Goal: Task Accomplishment & Management: Manage account settings

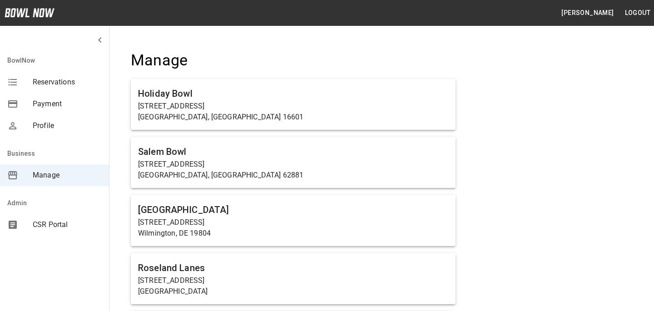
scroll to position [2671, 0]
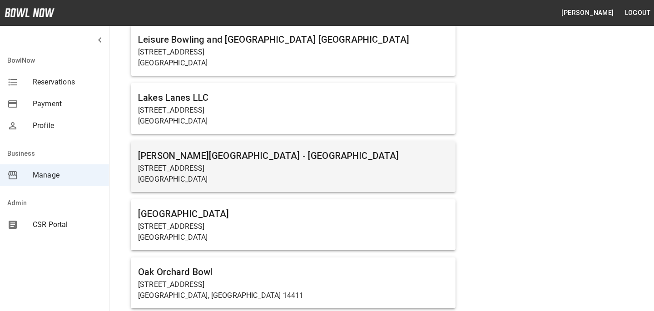
click at [251, 179] on p "[GEOGRAPHIC_DATA]" at bounding box center [293, 179] width 310 height 11
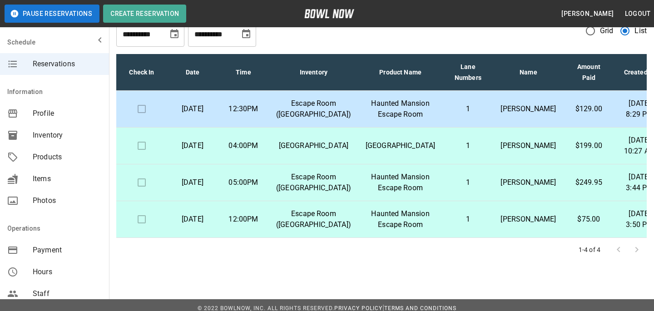
scroll to position [9, 0]
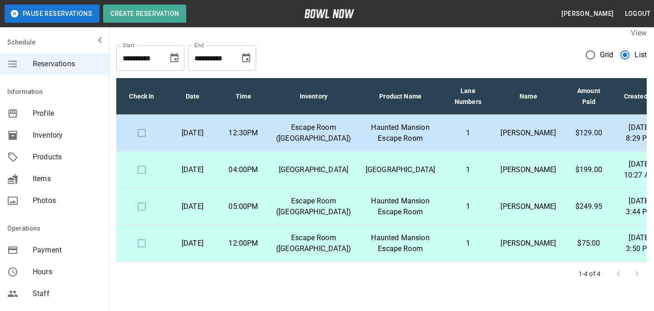
click at [473, 139] on td "1" at bounding box center [468, 133] width 51 height 37
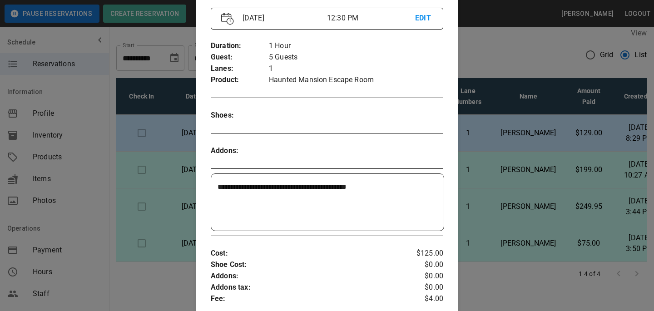
scroll to position [20, 0]
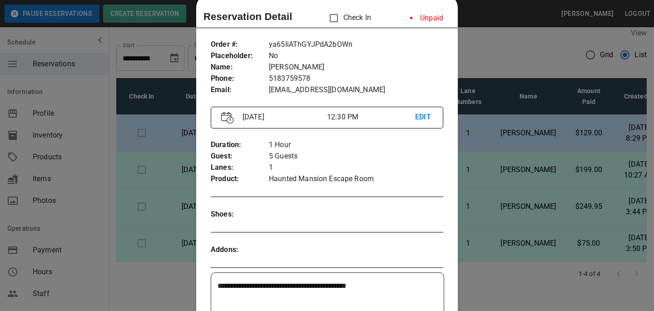
click at [518, 151] on div at bounding box center [327, 155] width 654 height 311
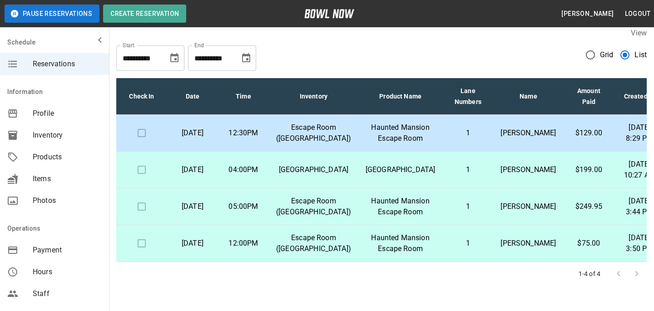
click at [458, 139] on p "1" at bounding box center [468, 133] width 36 height 11
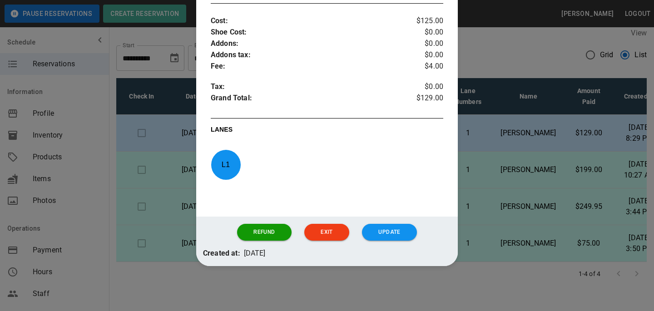
scroll to position [307, 0]
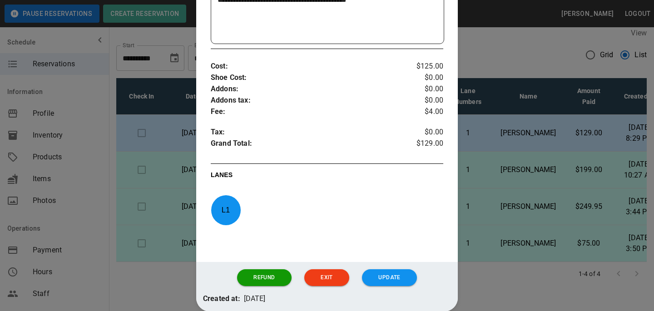
click at [501, 154] on div at bounding box center [327, 155] width 654 height 311
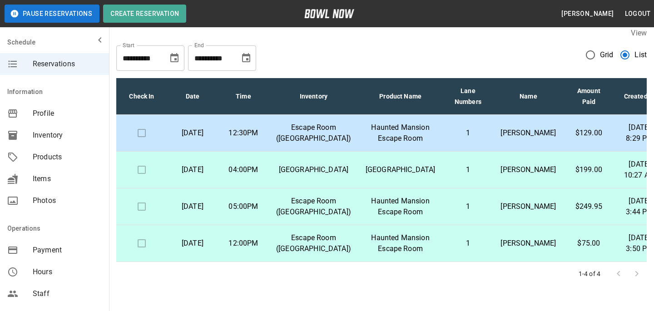
scroll to position [0, 0]
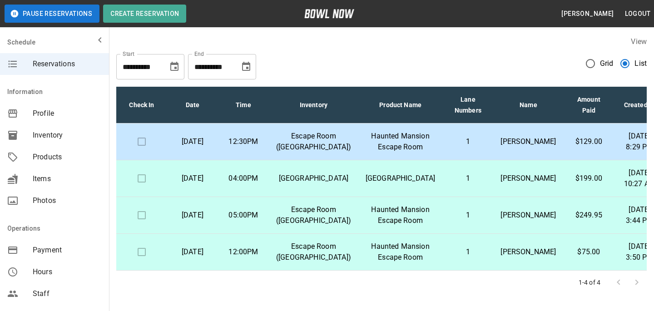
click at [431, 78] on div "**********" at bounding box center [381, 63] width 531 height 33
click at [350, 148] on td "Escape Room ([GEOGRAPHIC_DATA])" at bounding box center [314, 142] width 90 height 37
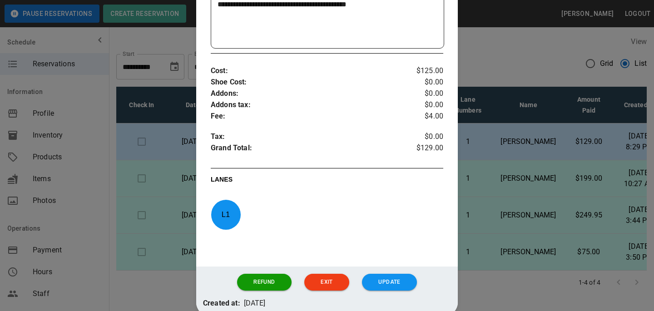
scroll to position [302, 0]
click at [465, 171] on div at bounding box center [327, 155] width 654 height 311
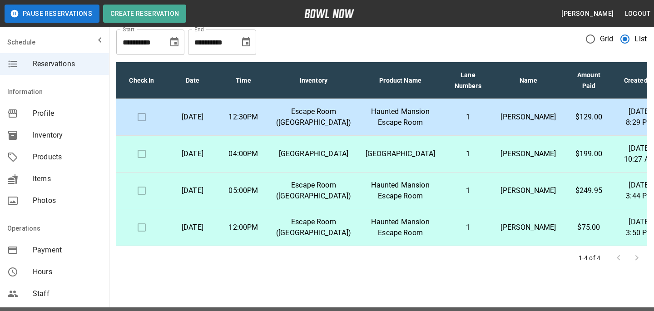
scroll to position [0, 0]
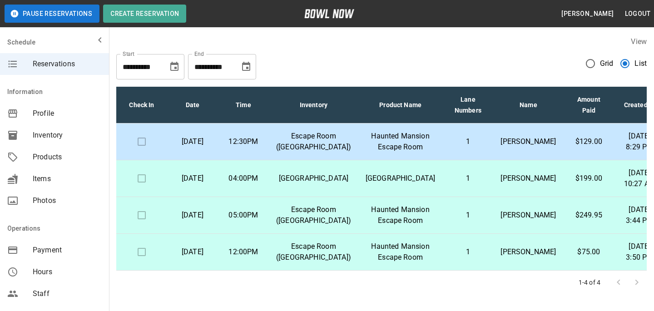
click at [401, 149] on p "Haunted Mansion Escape Room" at bounding box center [401, 142] width 70 height 22
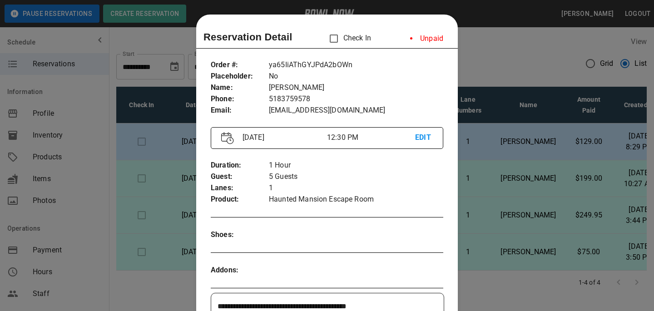
scroll to position [15, 0]
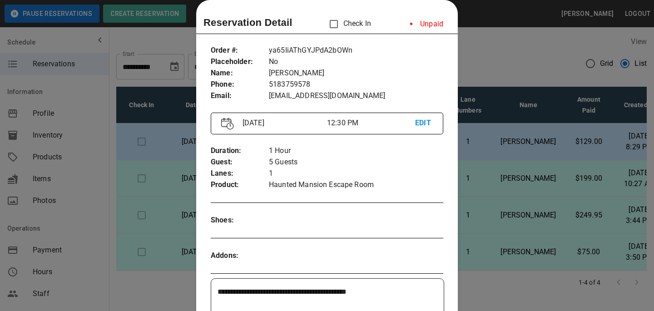
click at [428, 25] on li "Unpaid" at bounding box center [427, 24] width 48 height 18
click at [456, 33] on div "Reservation Detail Check In Unpaid" at bounding box center [327, 25] width 262 height 20
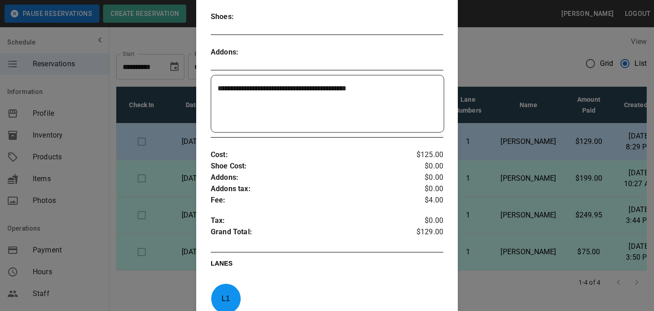
scroll to position [219, 0]
click at [530, 124] on div at bounding box center [327, 155] width 654 height 311
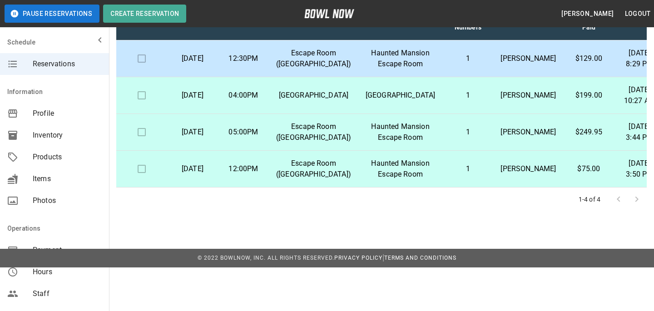
scroll to position [0, 0]
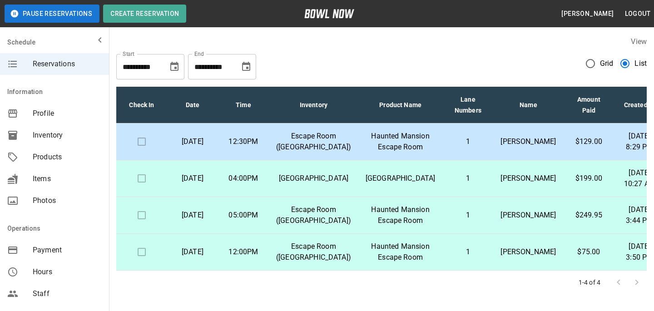
click at [227, 81] on div "Check In Date Time Inventory Product Name Lane Numbers Name Amount Paid Created…" at bounding box center [381, 187] width 531 height 215
click at [247, 61] on button "Choose date, selected date is Oct 27, 2025" at bounding box center [246, 67] width 18 height 18
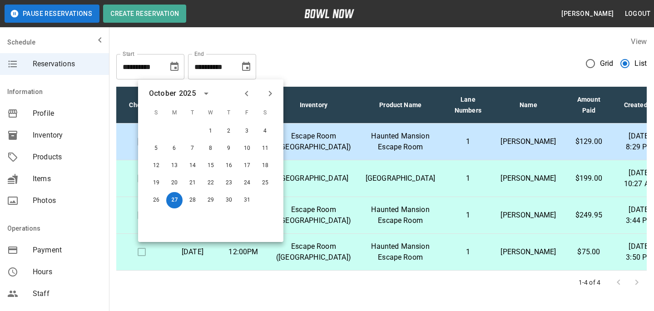
click at [278, 107] on div "S M T W T F S" at bounding box center [210, 113] width 145 height 18
click at [276, 94] on button "Next month" at bounding box center [270, 93] width 15 height 15
click at [273, 90] on icon "Next month" at bounding box center [270, 93] width 11 height 11
click at [242, 91] on icon "Previous month" at bounding box center [246, 93] width 11 height 11
click at [271, 91] on icon "Next month" at bounding box center [270, 93] width 11 height 11
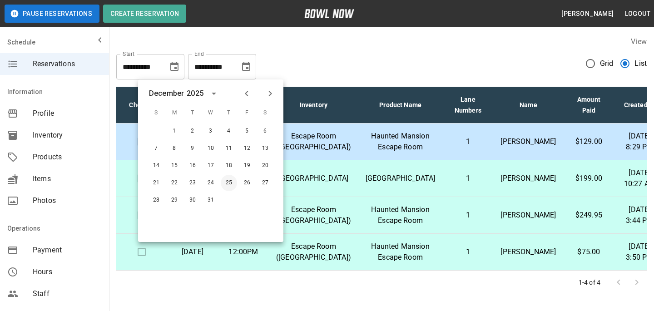
click at [223, 189] on button "25" at bounding box center [229, 183] width 16 height 16
type input "**********"
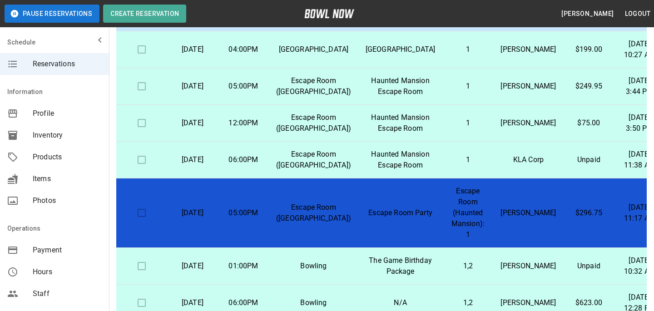
scroll to position [65, 0]
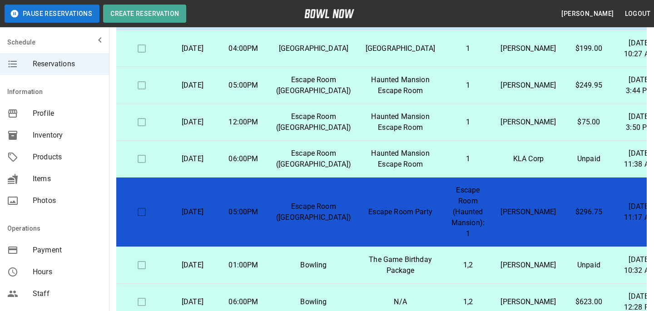
click at [450, 204] on p "Escape Room (Haunted Mansion): 1" at bounding box center [468, 212] width 36 height 55
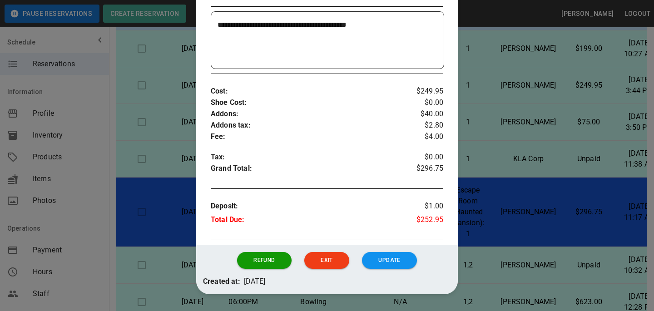
scroll to position [265, 0]
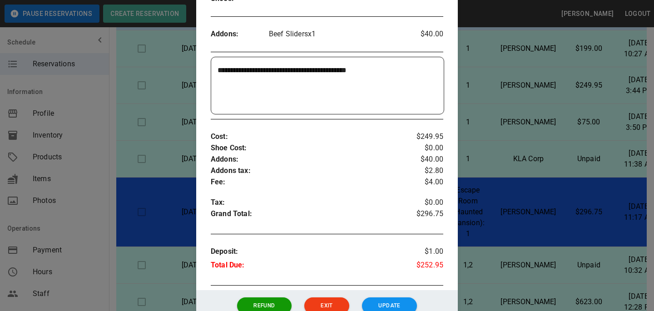
click at [529, 185] on div at bounding box center [327, 155] width 654 height 311
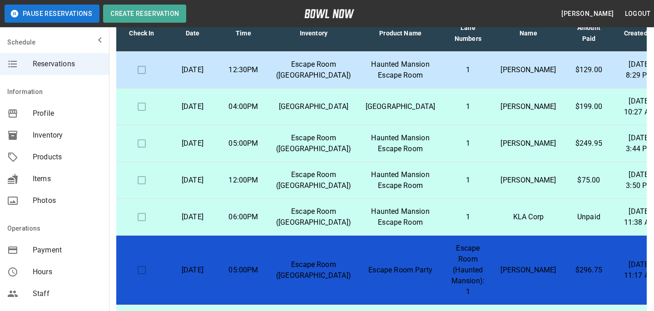
scroll to position [0, 0]
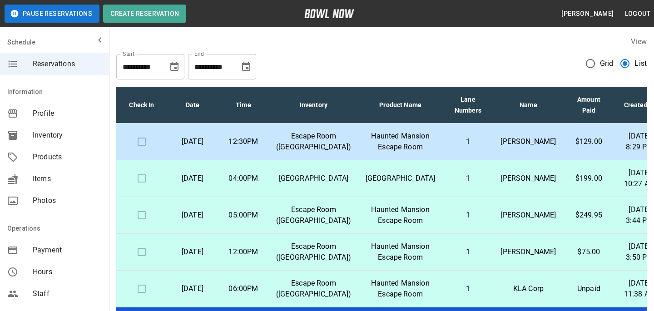
click at [403, 160] on td "Haunted Mansion Escape Room" at bounding box center [401, 142] width 85 height 37
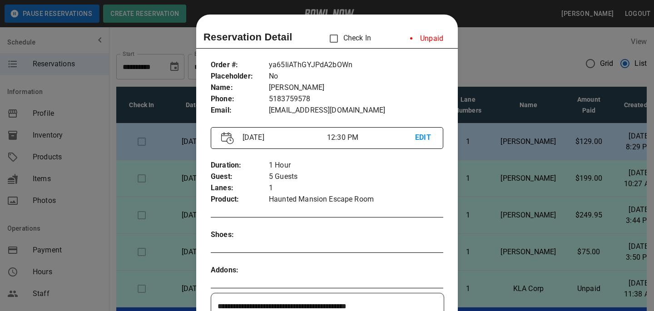
scroll to position [55, 0]
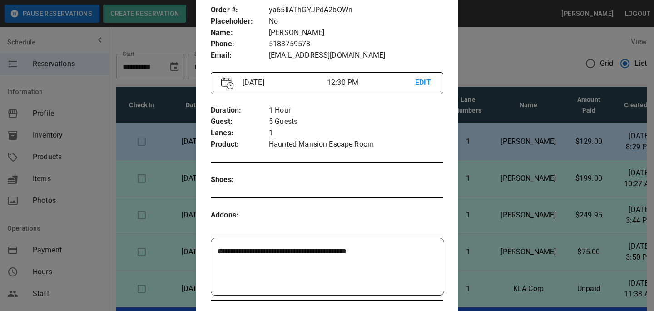
click at [374, 254] on textarea "**********" at bounding box center [328, 267] width 220 height 42
click at [402, 209] on div "Addons :" at bounding box center [327, 216] width 233 height 26
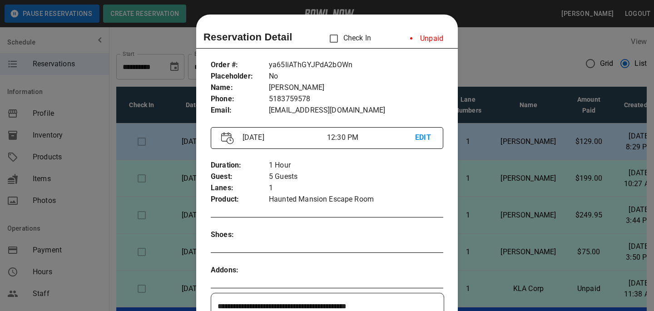
click at [530, 143] on div at bounding box center [327, 155] width 654 height 311
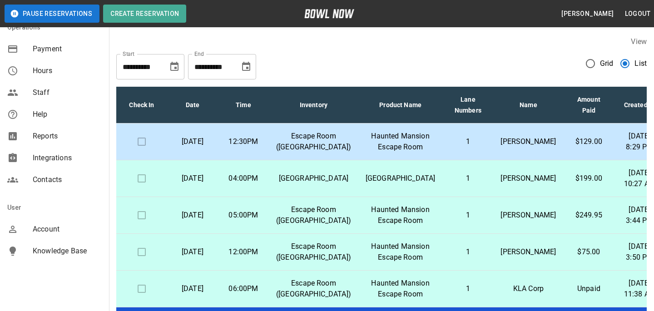
scroll to position [0, 0]
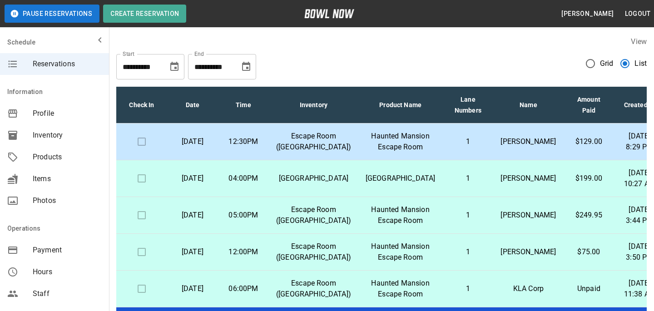
click at [270, 72] on div "**********" at bounding box center [381, 63] width 531 height 33
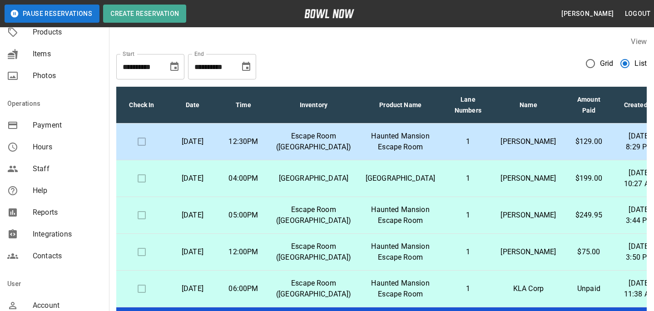
scroll to position [201, 0]
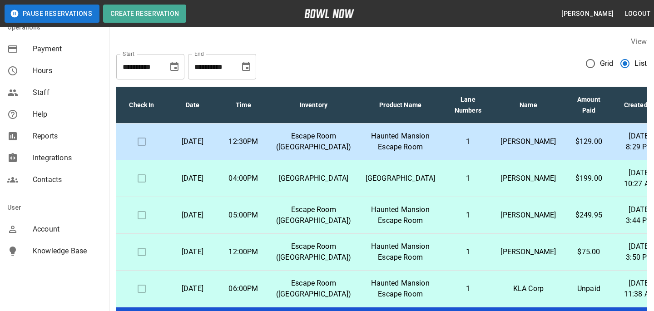
click at [52, 224] on div "Account" at bounding box center [54, 230] width 109 height 22
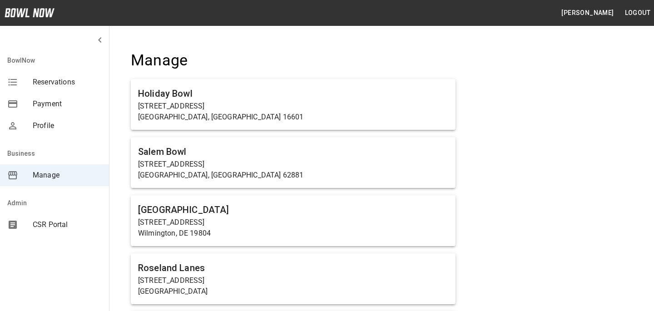
scroll to position [2671, 0]
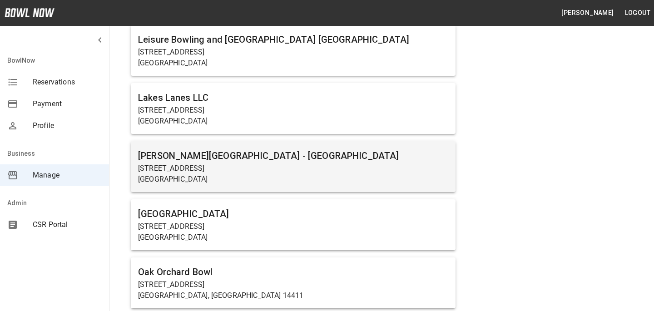
click at [236, 159] on h6 "[PERSON_NAME][GEOGRAPHIC_DATA] - [GEOGRAPHIC_DATA]" at bounding box center [293, 156] width 310 height 15
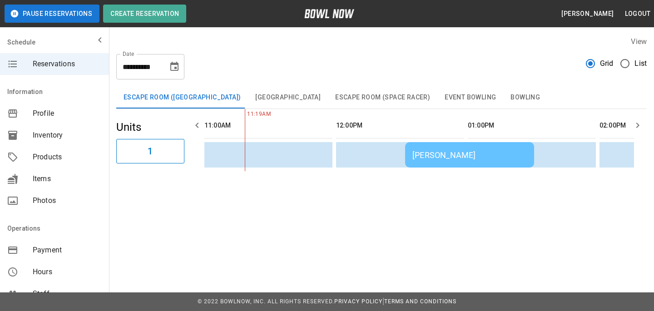
scroll to position [201, 0]
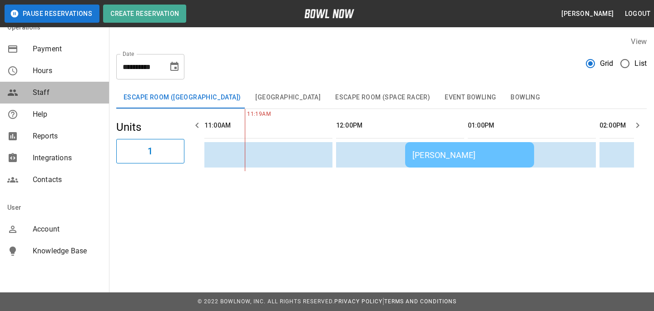
click at [66, 96] on span "Staff" at bounding box center [67, 92] width 69 height 11
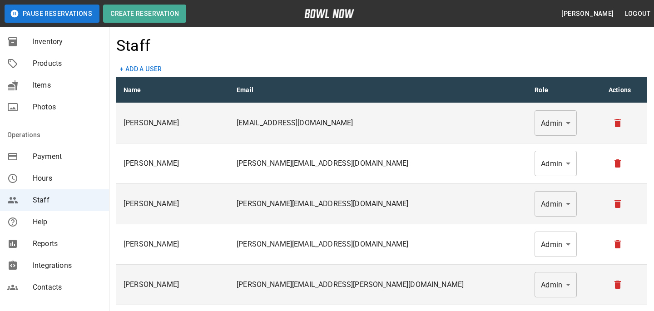
click at [157, 69] on button "+ Add a user" at bounding box center [141, 69] width 50 height 17
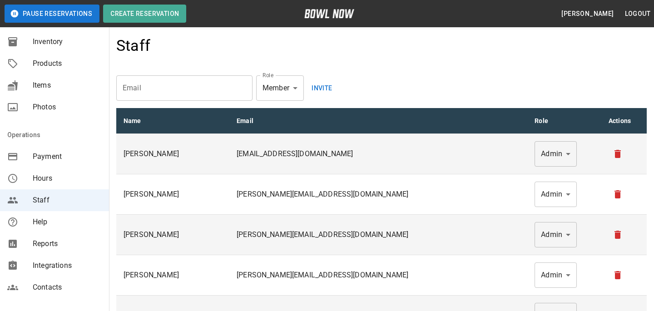
click at [188, 86] on input "email" at bounding box center [184, 87] width 136 height 25
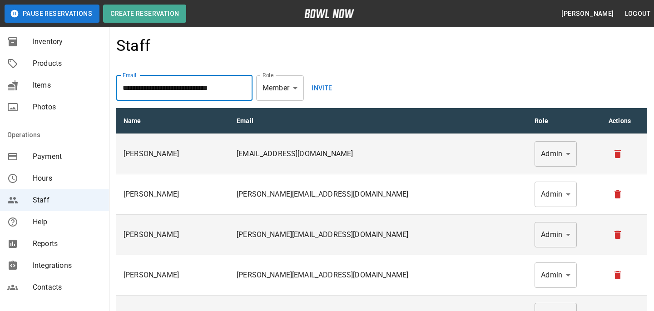
type input "**********"
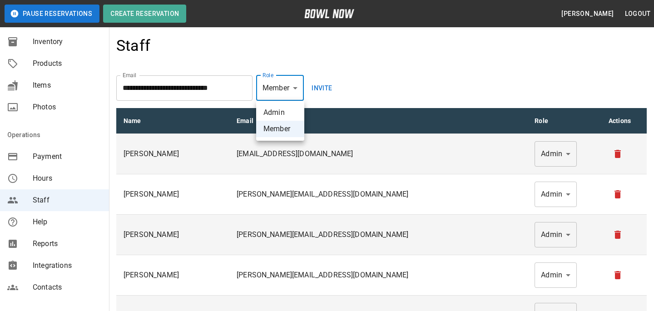
click at [277, 101] on ul "Admin Member" at bounding box center [280, 121] width 48 height 40
click at [279, 121] on li "Member" at bounding box center [280, 129] width 48 height 16
click at [292, 106] on li "Admin" at bounding box center [280, 113] width 48 height 16
type input "*****"
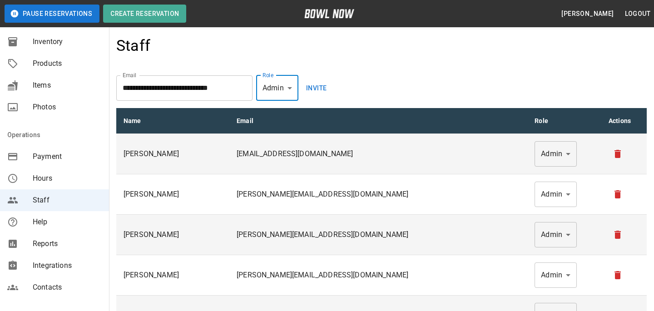
click at [320, 87] on button "Invite" at bounding box center [316, 87] width 29 height 25
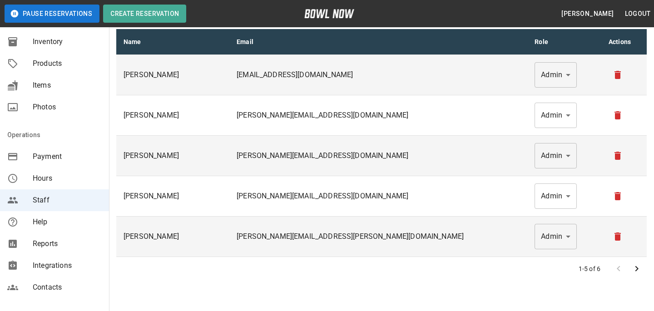
scroll to position [127, 0]
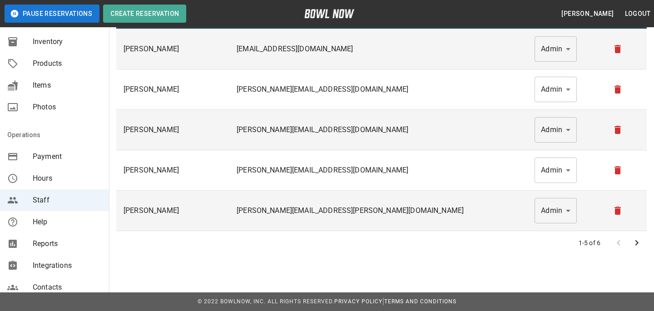
click at [633, 241] on icon "Go to next page" at bounding box center [637, 243] width 11 height 11
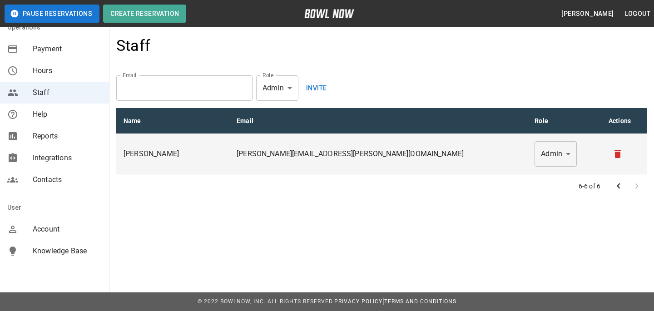
scroll to position [0, 0]
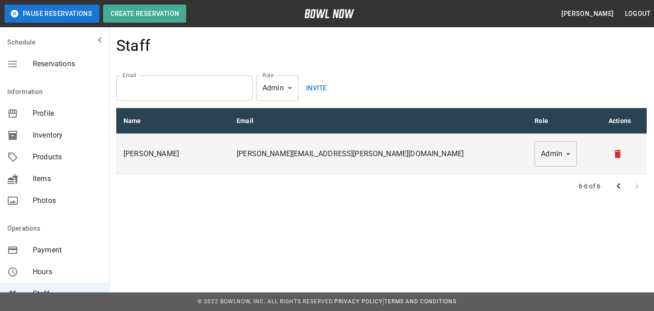
click at [65, 61] on span "Reservations" at bounding box center [67, 64] width 69 height 11
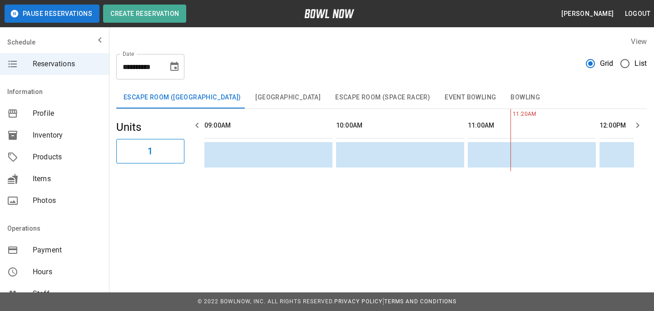
scroll to position [0, 264]
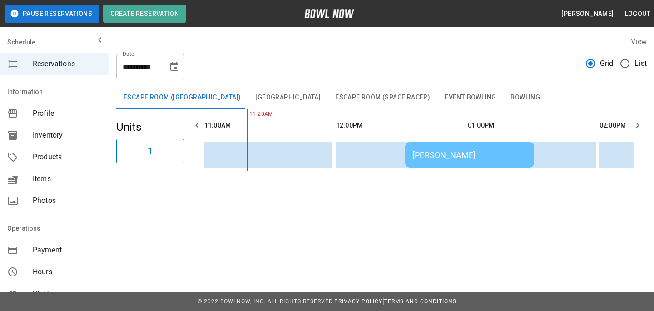
click at [444, 158] on div "[PERSON_NAME]" at bounding box center [470, 155] width 115 height 10
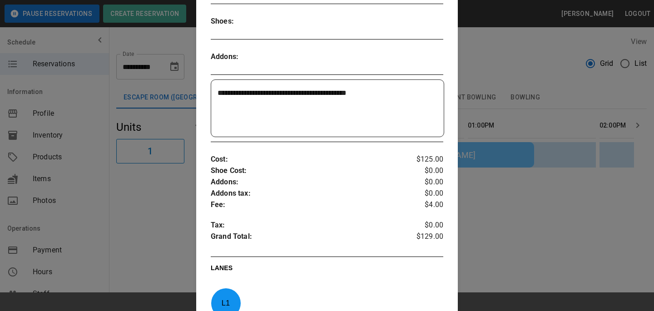
scroll to position [234, 0]
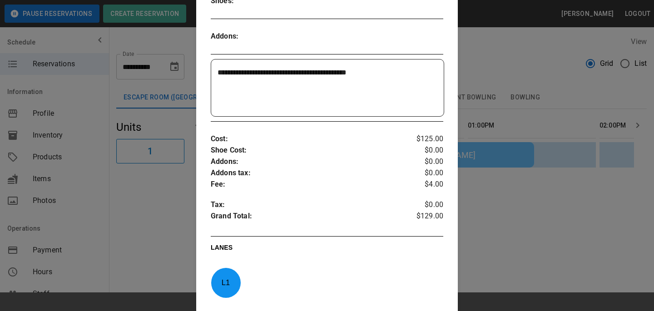
click at [462, 223] on div at bounding box center [327, 155] width 654 height 311
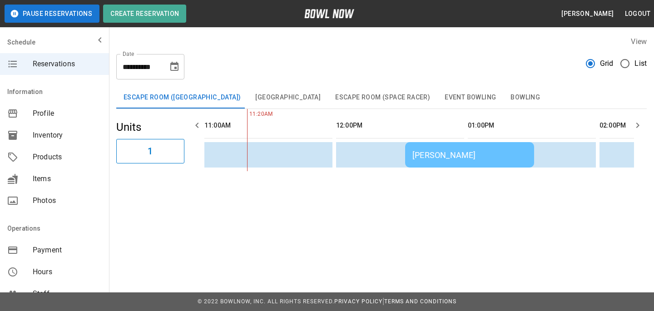
click at [473, 156] on div "[PERSON_NAME]" at bounding box center [470, 155] width 115 height 10
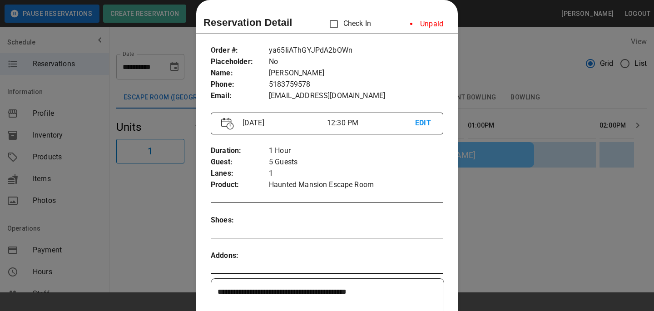
scroll to position [62, 0]
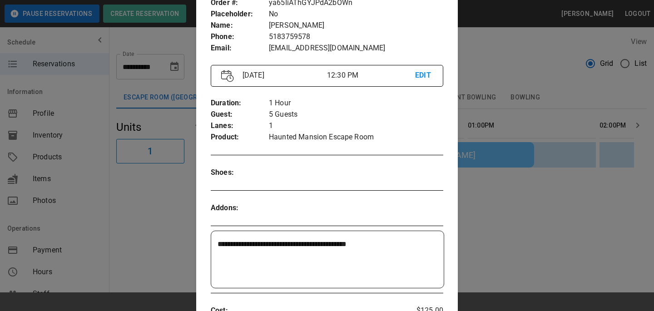
click at [521, 153] on div at bounding box center [327, 155] width 654 height 311
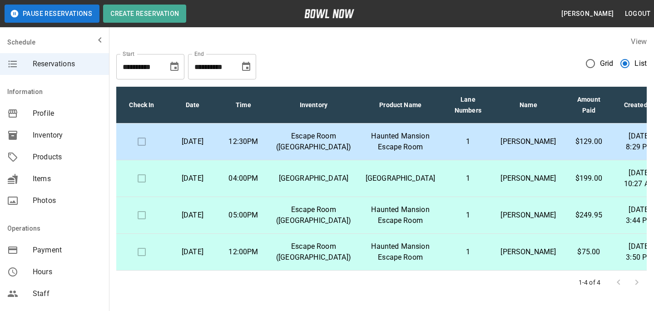
click at [592, 74] on div "Grid List" at bounding box center [616, 66] width 61 height 25
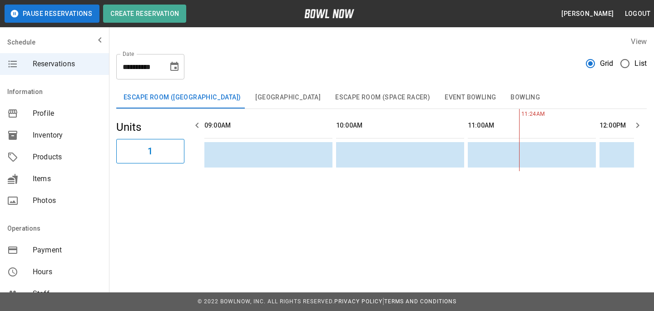
scroll to position [0, 264]
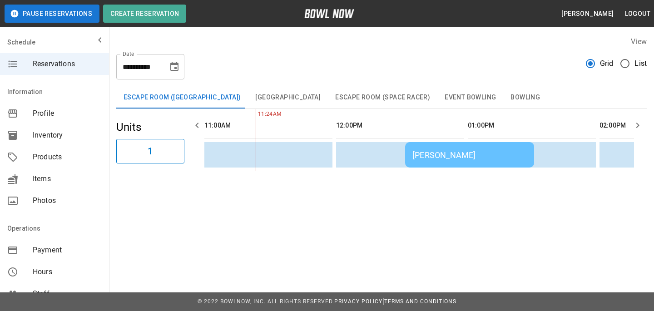
click at [519, 56] on div "**********" at bounding box center [381, 63] width 531 height 33
click at [54, 155] on span "Products" at bounding box center [67, 157] width 69 height 11
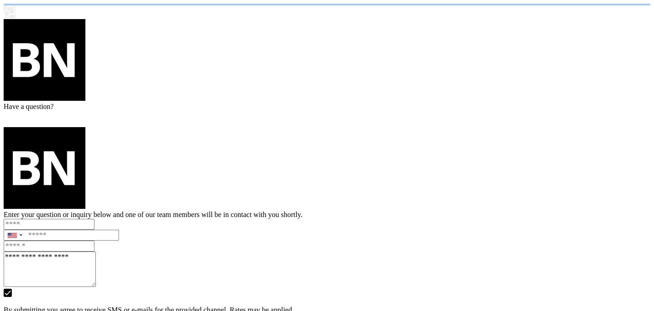
click at [203, 69] on html "/businesses/Q1LDpUCGp7HoWjO3XkCq/products" at bounding box center [327, 167] width 654 height 334
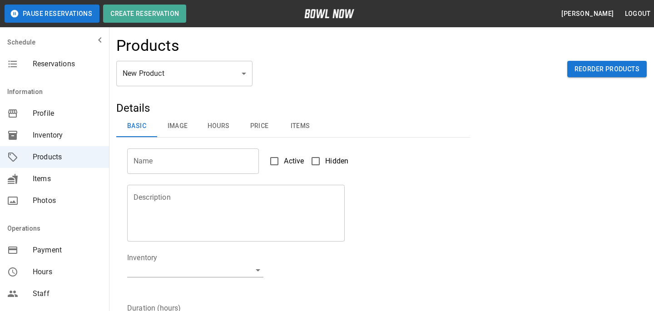
click at [138, 54] on h4 "Products" at bounding box center [147, 45] width 63 height 19
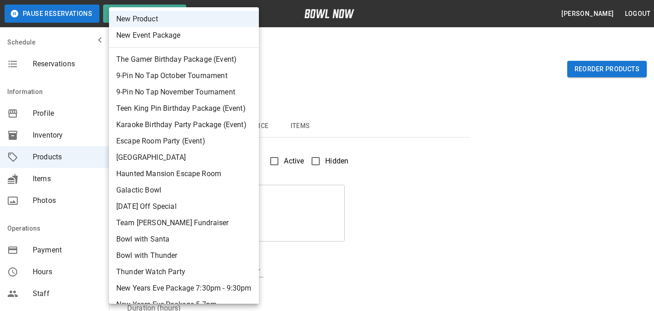
click at [331, 93] on div at bounding box center [327, 155] width 654 height 311
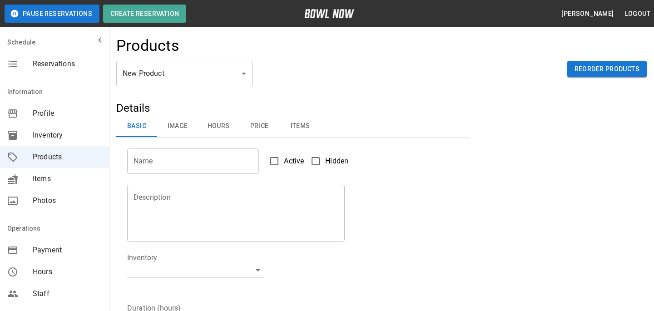
click at [426, 103] on h5 "Details" at bounding box center [293, 108] width 354 height 15
click at [366, 102] on h5 "Details" at bounding box center [293, 108] width 354 height 15
click at [380, 81] on div "New Product ** ​ Reorder Products" at bounding box center [381, 81] width 531 height 40
click at [61, 62] on span "Reservations" at bounding box center [67, 64] width 69 height 11
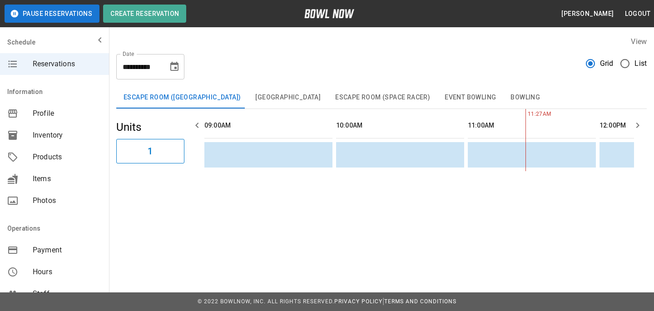
scroll to position [0, 264]
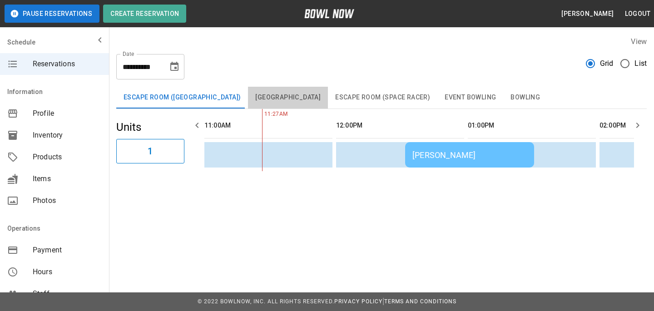
click at [295, 104] on button "[GEOGRAPHIC_DATA]" at bounding box center [288, 98] width 80 height 22
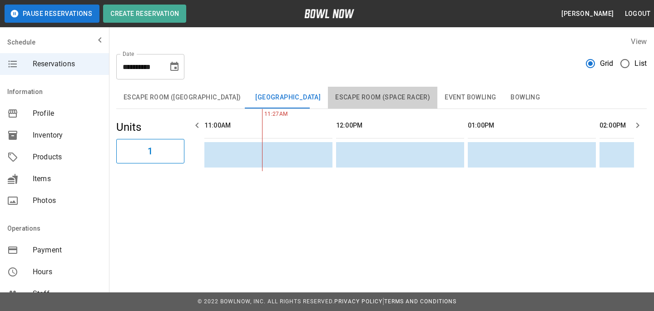
click at [354, 105] on button "Escape Room (Space Racer)" at bounding box center [383, 98] width 110 height 22
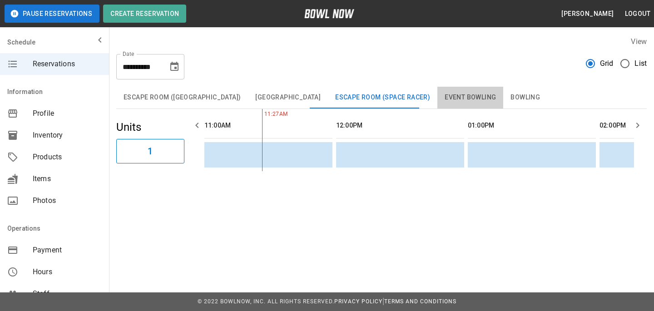
click at [439, 99] on button "Event Bowling" at bounding box center [471, 98] width 66 height 22
click at [482, 100] on button "Event Bowling" at bounding box center [471, 98] width 66 height 22
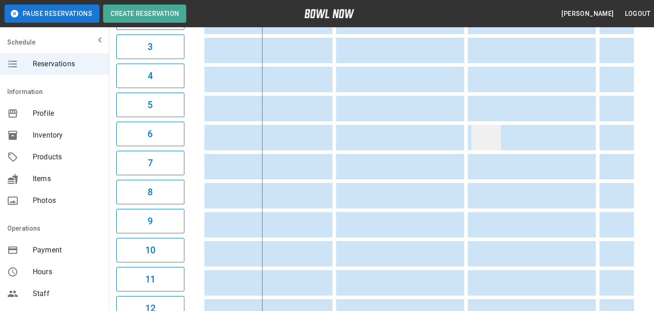
scroll to position [0, 0]
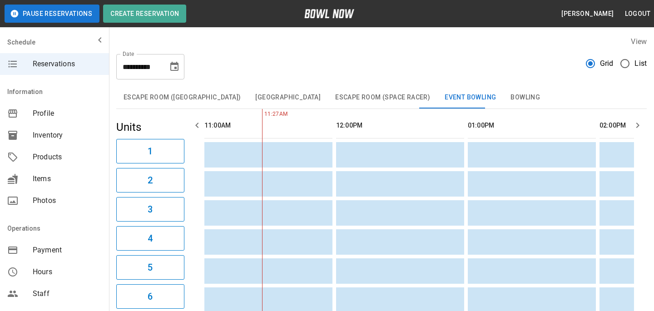
click at [503, 97] on button "Bowling" at bounding box center [525, 98] width 44 height 22
click at [160, 105] on button "Escape Room ([GEOGRAPHIC_DATA])" at bounding box center [182, 98] width 132 height 22
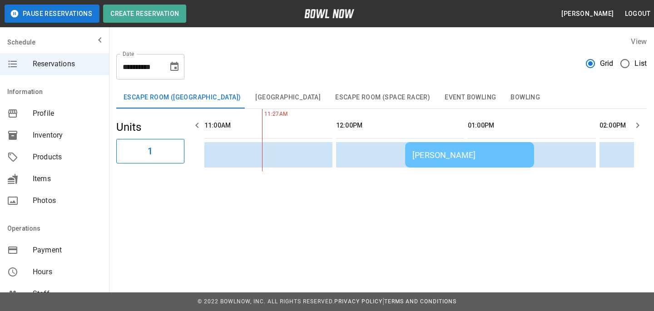
scroll to position [201, 0]
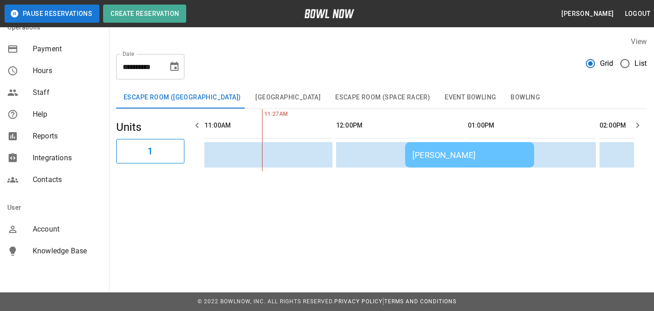
click at [58, 227] on span "Account" at bounding box center [67, 229] width 69 height 11
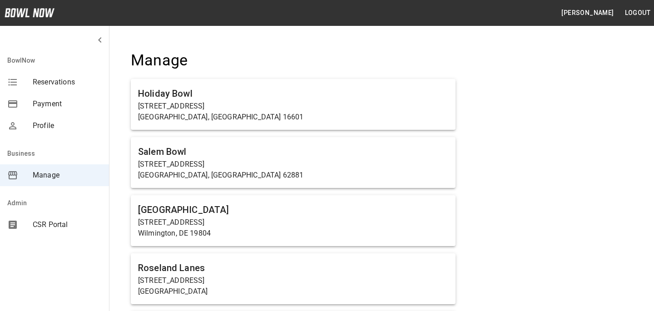
scroll to position [6161, 0]
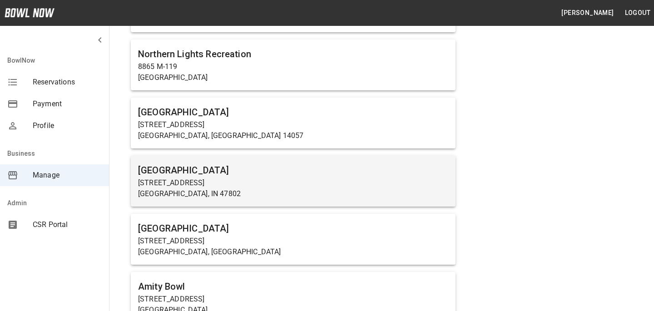
click at [189, 178] on p "[STREET_ADDRESS]" at bounding box center [293, 183] width 310 height 11
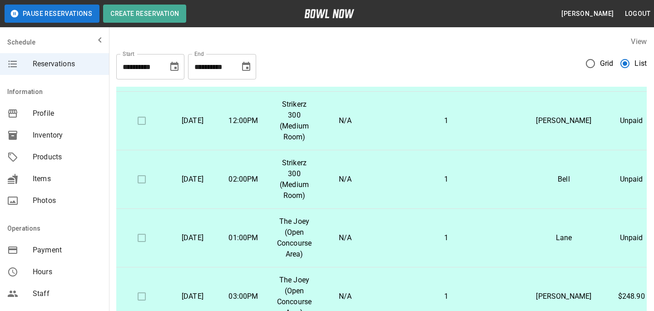
scroll to position [470, 0]
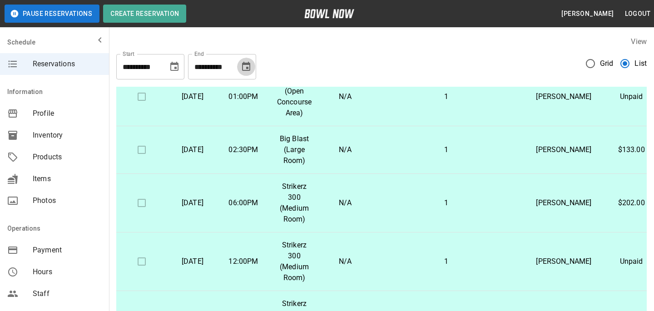
click at [248, 64] on icon "Choose date, selected date is Oct 27, 2025" at bounding box center [246, 66] width 8 height 9
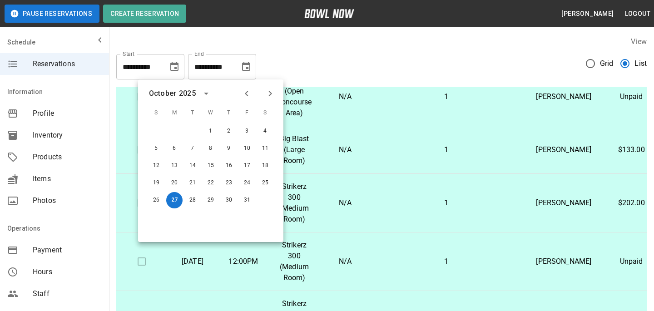
click at [264, 95] on button "Next month" at bounding box center [270, 93] width 15 height 15
click at [156, 211] on button "30" at bounding box center [156, 217] width 16 height 16
type input "**********"
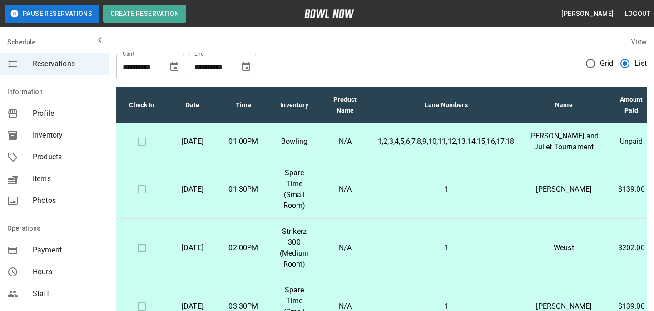
scroll to position [0, 32]
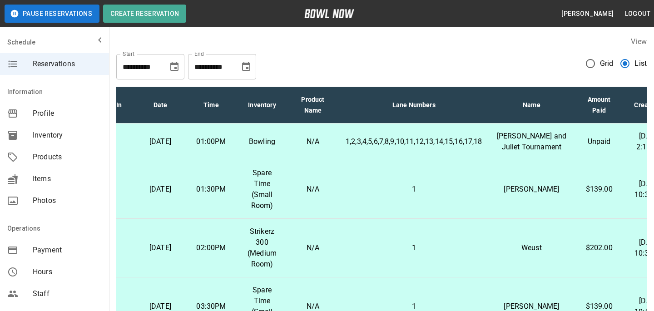
click at [345, 207] on td "1" at bounding box center [414, 189] width 151 height 59
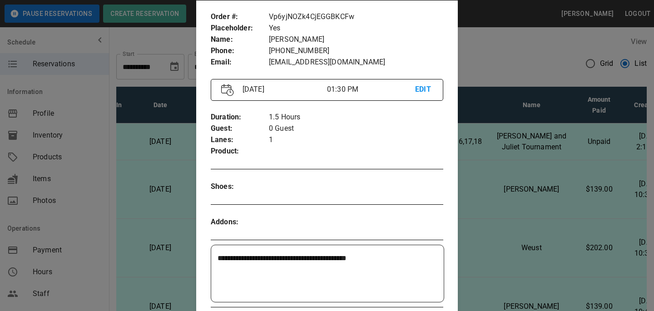
scroll to position [49, 0]
click at [498, 249] on div at bounding box center [327, 155] width 654 height 311
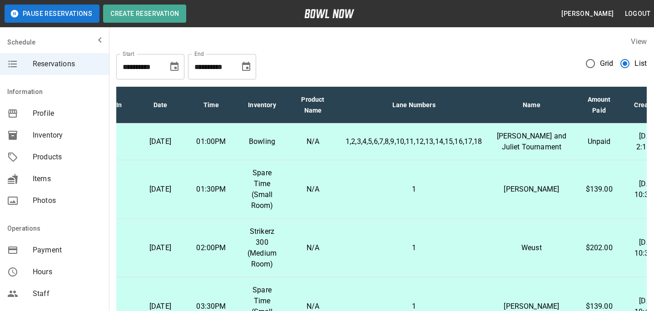
click at [473, 254] on p "1" at bounding box center [414, 248] width 137 height 11
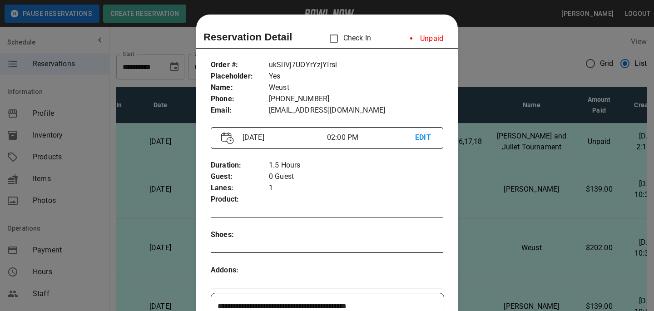
scroll to position [15, 0]
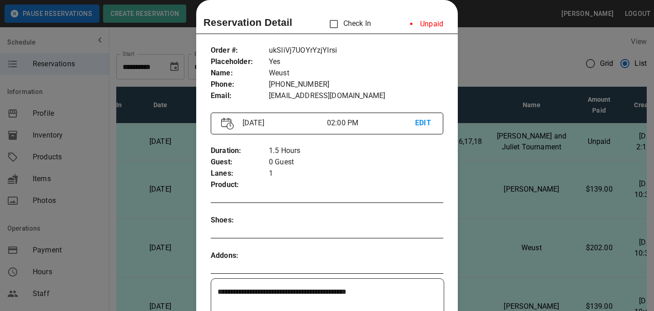
click at [508, 252] on div at bounding box center [327, 155] width 654 height 311
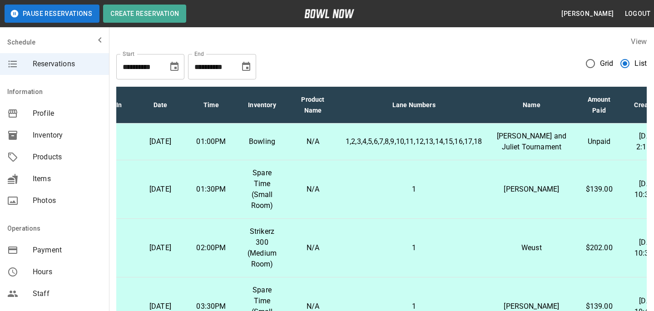
scroll to position [69, 32]
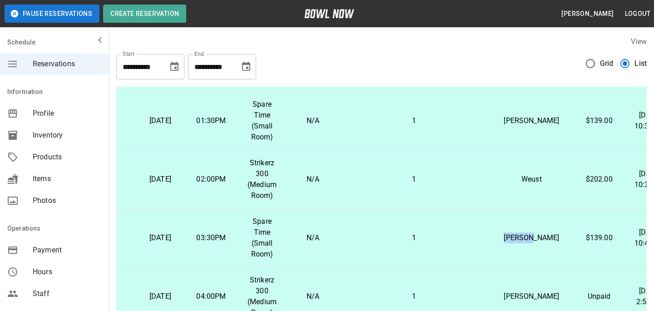
click at [508, 244] on p "[PERSON_NAME]" at bounding box center [532, 238] width 70 height 11
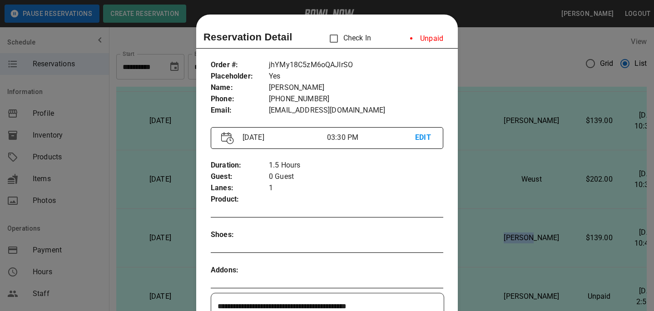
scroll to position [15, 0]
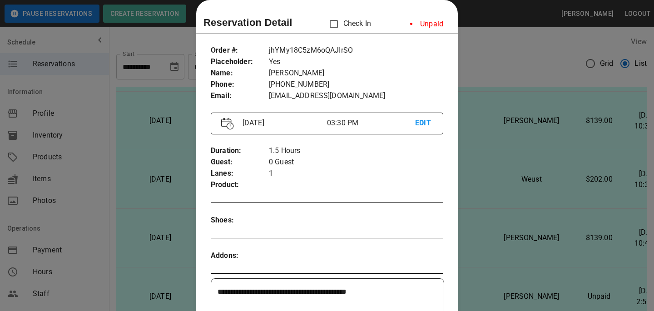
click at [513, 231] on div at bounding box center [327, 155] width 654 height 311
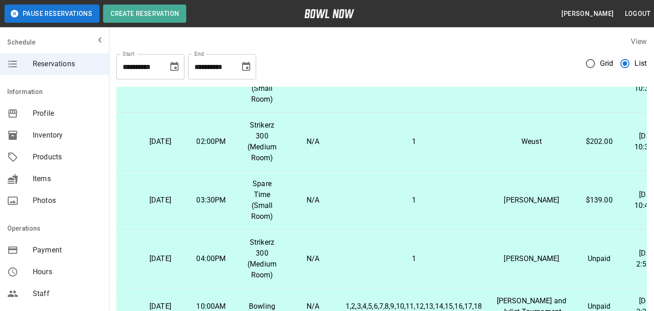
scroll to position [107, 32]
click at [405, 283] on td "1" at bounding box center [414, 258] width 151 height 59
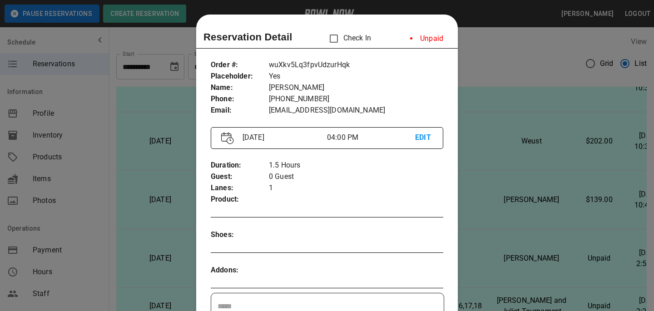
scroll to position [15, 0]
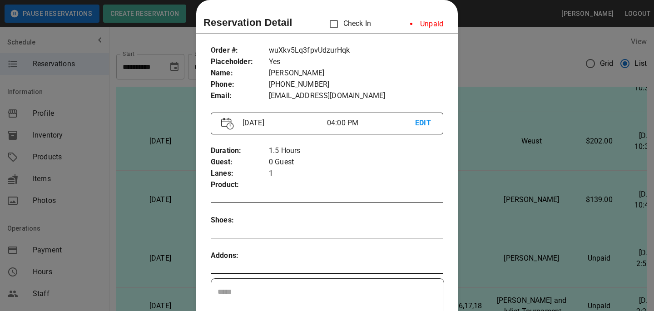
click at [543, 219] on div at bounding box center [327, 155] width 654 height 311
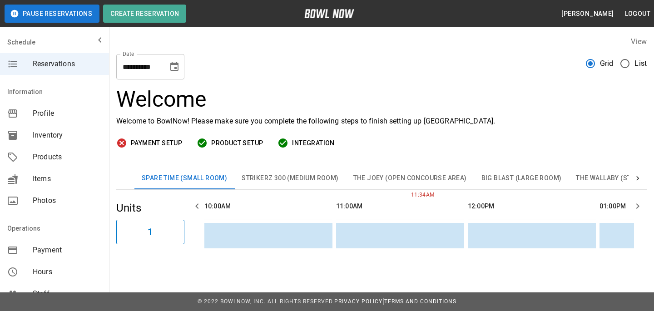
scroll to position [0, 0]
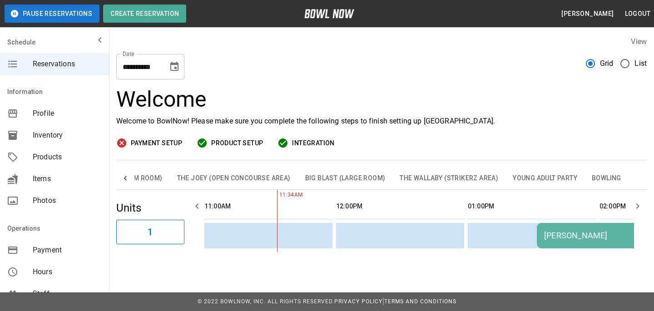
click at [588, 173] on button "Bowling" at bounding box center [607, 179] width 44 height 22
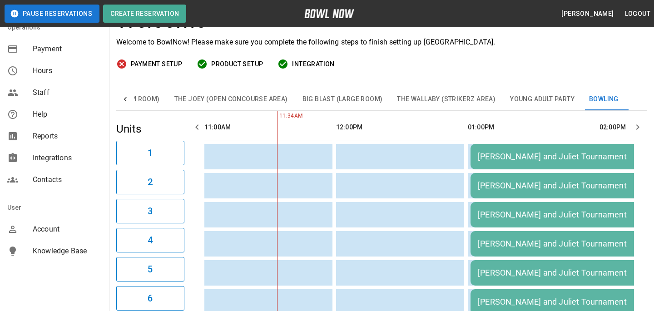
click at [40, 233] on span "Account" at bounding box center [67, 229] width 69 height 11
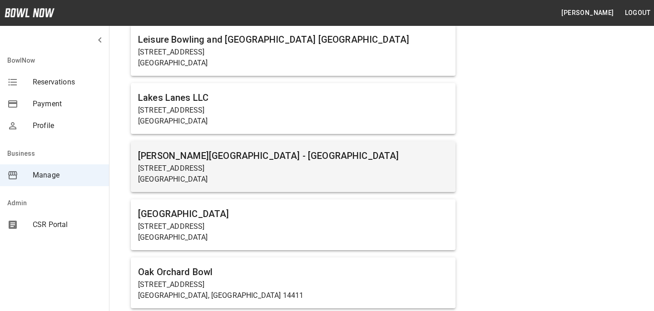
click at [280, 178] on p "[GEOGRAPHIC_DATA]" at bounding box center [293, 179] width 310 height 11
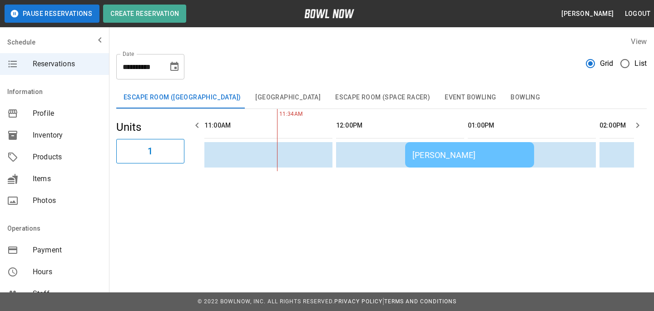
click at [77, 247] on span "Payment" at bounding box center [67, 250] width 69 height 11
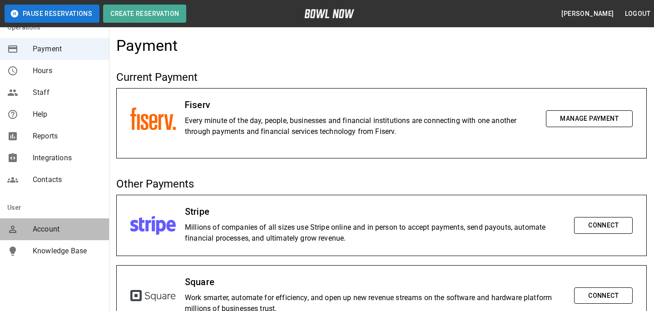
click at [49, 223] on div "Account" at bounding box center [54, 230] width 109 height 22
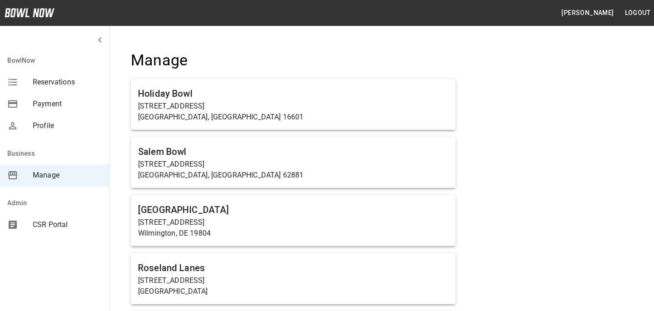
scroll to position [6161, 0]
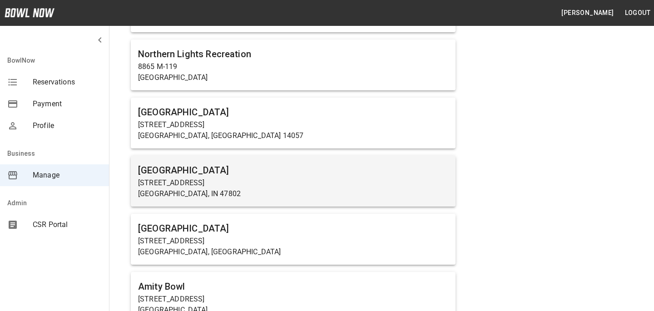
click at [247, 163] on h6 "[GEOGRAPHIC_DATA]" at bounding box center [293, 170] width 310 height 15
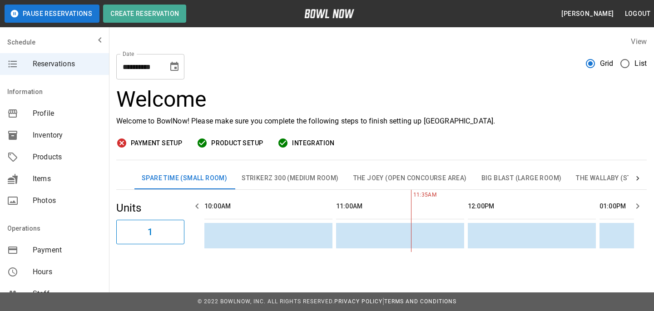
scroll to position [0, 132]
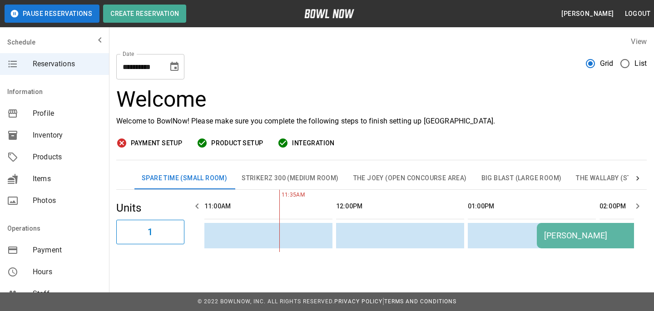
click at [76, 249] on span "Payment" at bounding box center [67, 250] width 69 height 11
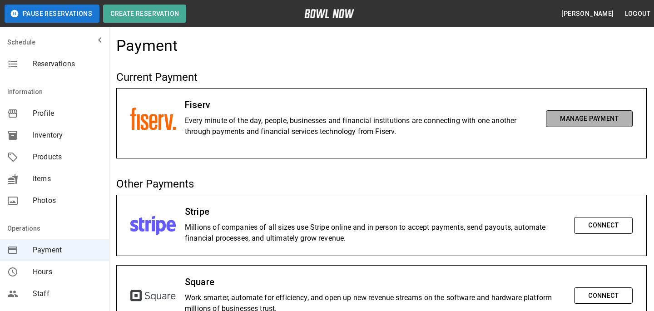
click at [552, 123] on button "Manage Payment" at bounding box center [589, 118] width 87 height 17
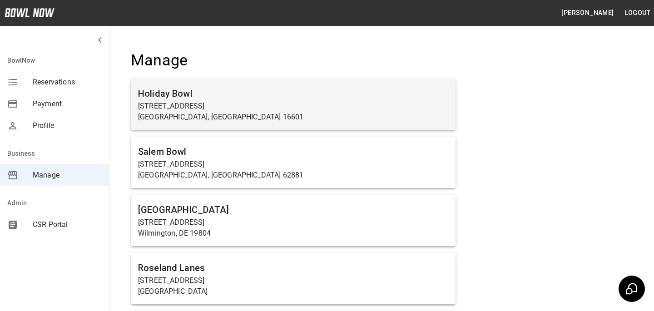
scroll to position [2671, 0]
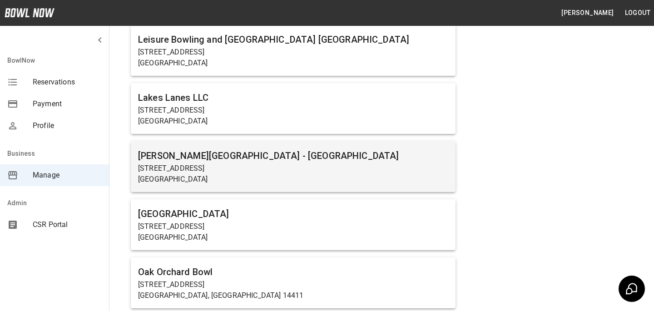
click at [259, 155] on h6 "[PERSON_NAME][GEOGRAPHIC_DATA] - [GEOGRAPHIC_DATA]" at bounding box center [293, 156] width 310 height 15
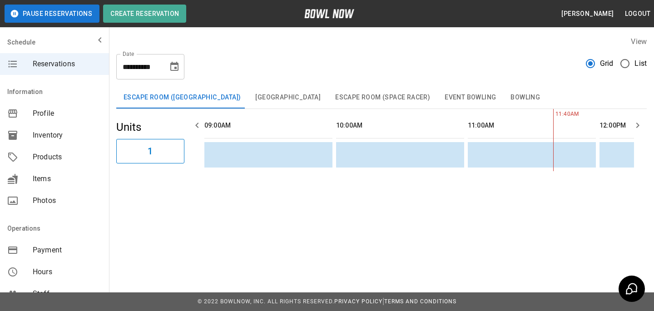
scroll to position [0, 264]
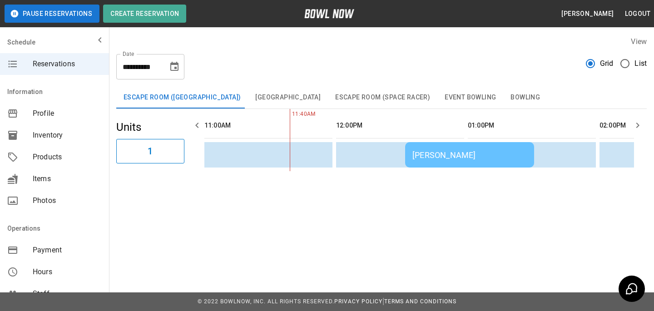
click at [458, 151] on div "[PERSON_NAME]" at bounding box center [470, 155] width 115 height 10
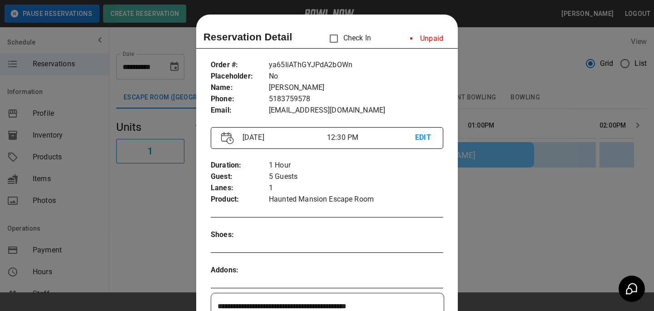
scroll to position [15, 0]
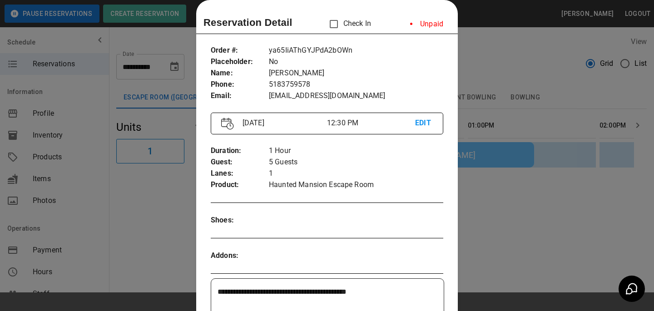
click at [308, 85] on p "5183759578" at bounding box center [356, 84] width 174 height 11
click at [312, 94] on p "alexis.devlin0717@gmail.com" at bounding box center [356, 95] width 174 height 11
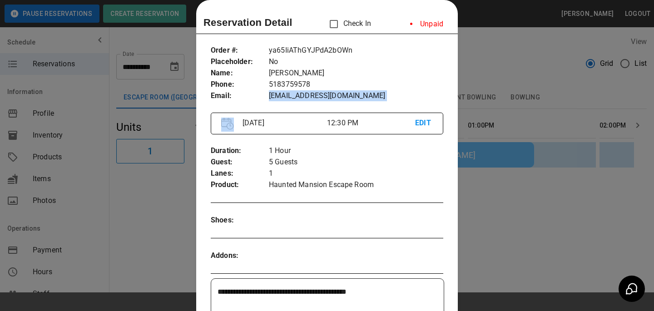
copy p "alexis.devlin0717@gmail.com"
click at [509, 132] on div at bounding box center [327, 155] width 654 height 311
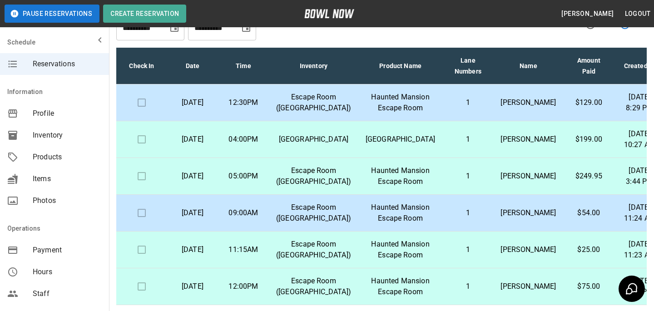
scroll to position [50, 0]
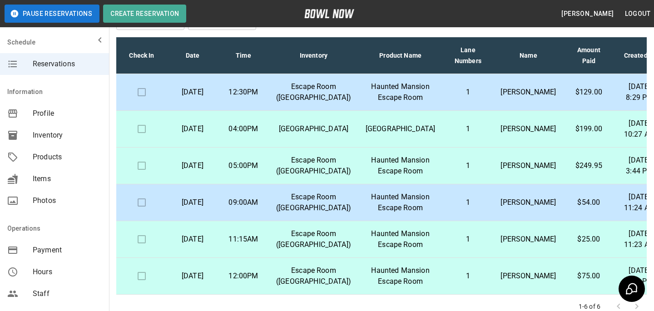
click at [453, 221] on td "1" at bounding box center [468, 202] width 51 height 37
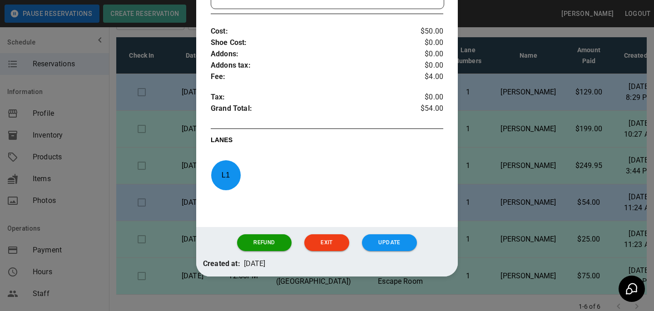
scroll to position [307, 0]
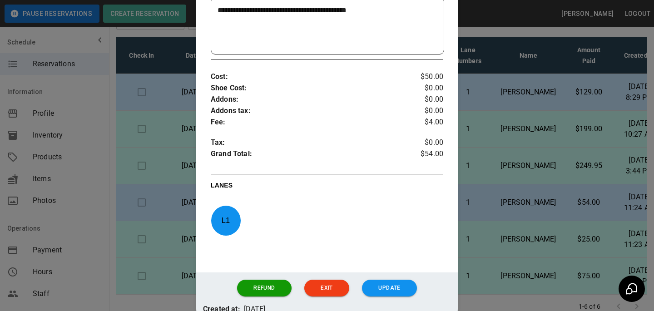
click at [504, 186] on div at bounding box center [327, 155] width 654 height 311
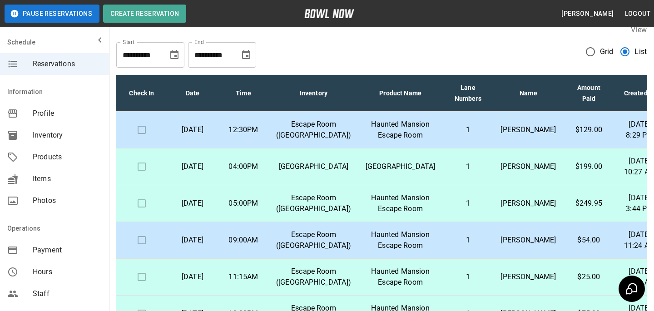
scroll to position [0, 0]
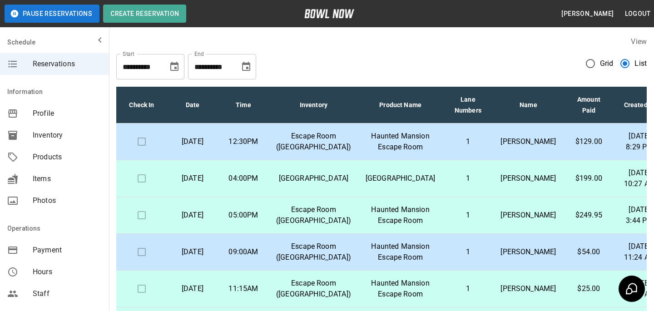
click at [328, 144] on p "Escape Room ([GEOGRAPHIC_DATA])" at bounding box center [313, 142] width 75 height 22
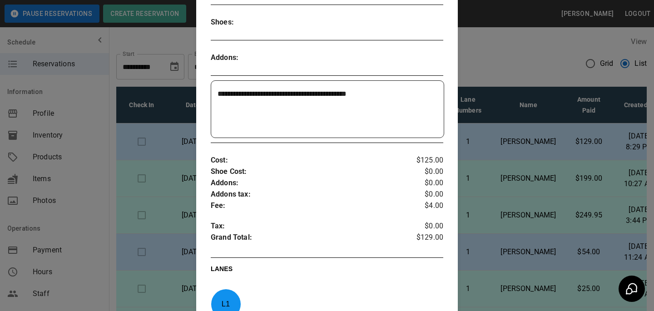
scroll to position [219, 0]
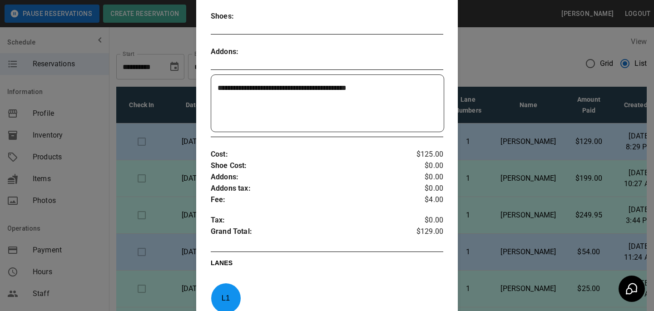
click at [499, 157] on div at bounding box center [327, 155] width 654 height 311
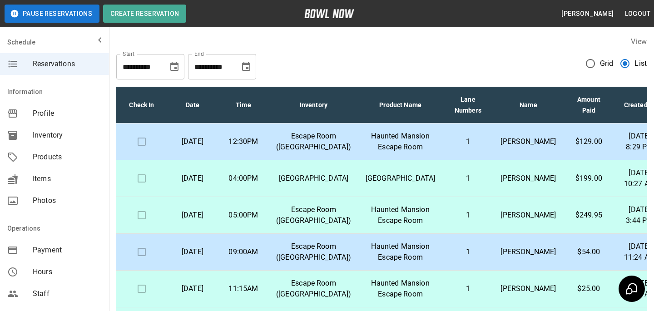
click at [386, 149] on p "Haunted Mansion Escape Room" at bounding box center [401, 142] width 70 height 22
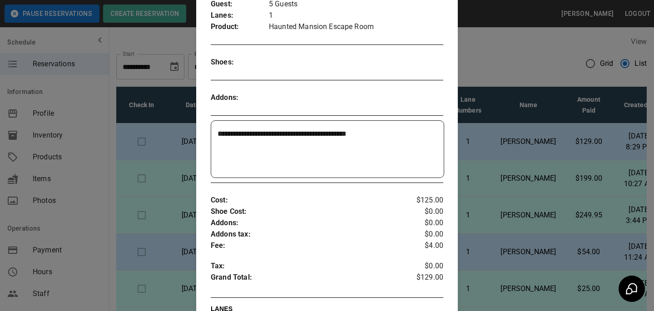
scroll to position [191, 0]
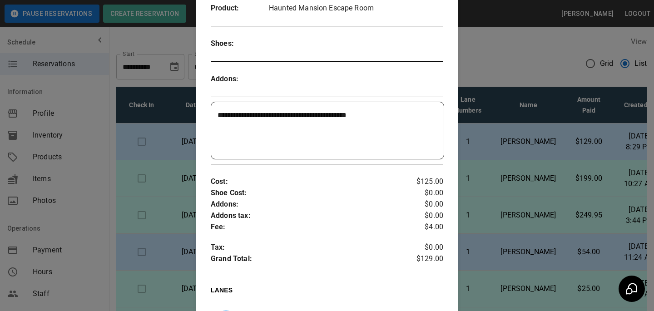
click at [524, 182] on div at bounding box center [327, 155] width 654 height 311
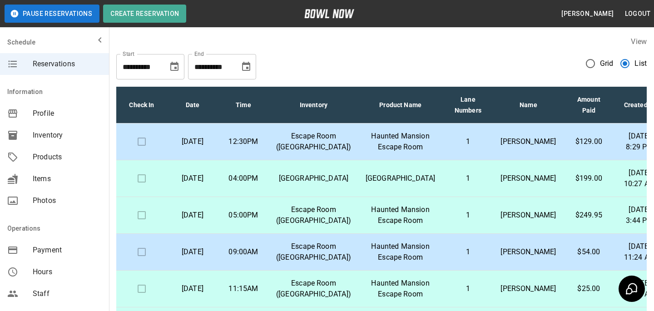
click at [448, 271] on td "1" at bounding box center [468, 252] width 51 height 37
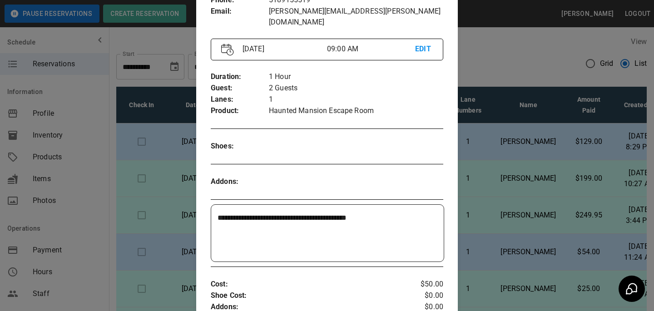
scroll to position [227, 0]
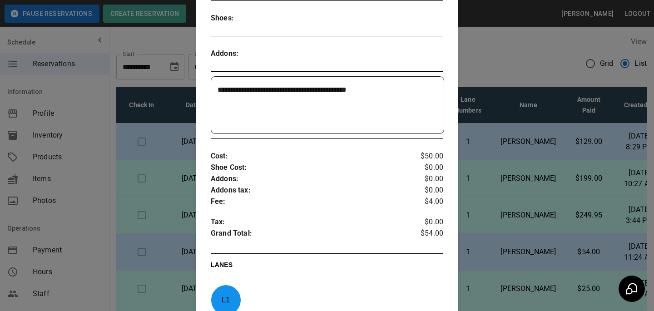
click at [492, 159] on div at bounding box center [327, 155] width 654 height 311
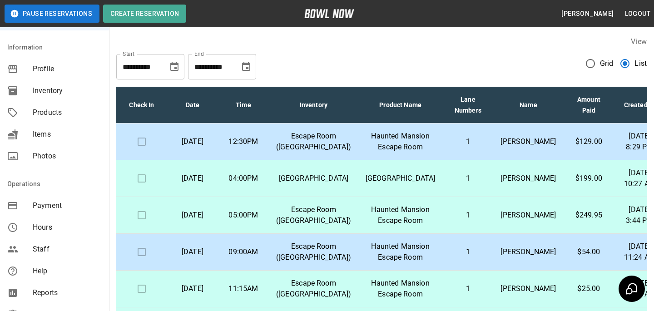
scroll to position [93, 0]
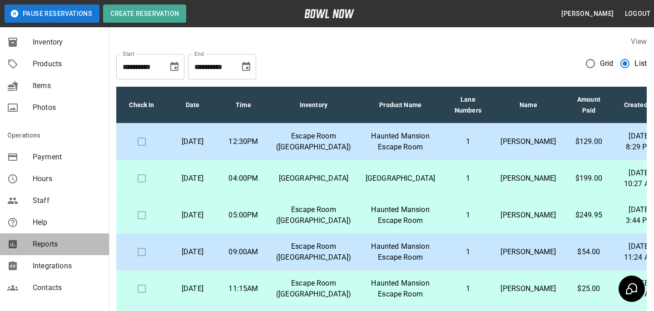
click at [85, 247] on span "Reports" at bounding box center [67, 244] width 69 height 11
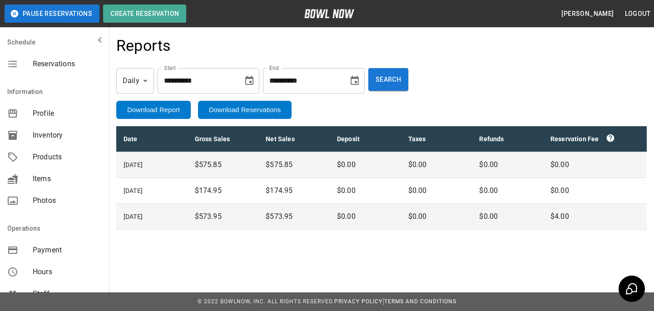
click at [89, 68] on span "Reservations" at bounding box center [67, 64] width 69 height 11
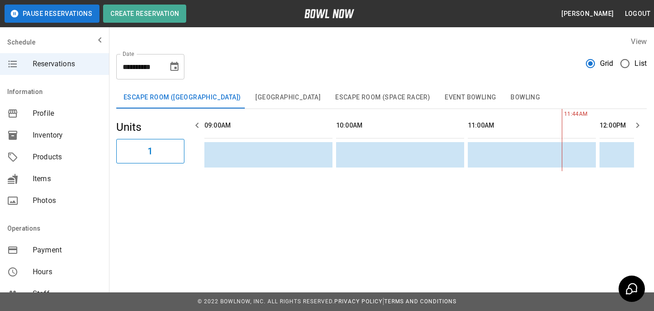
scroll to position [0, 264]
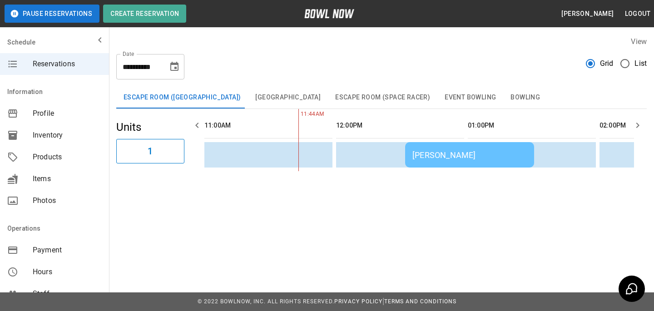
click at [479, 149] on td "[PERSON_NAME]" at bounding box center [469, 154] width 129 height 25
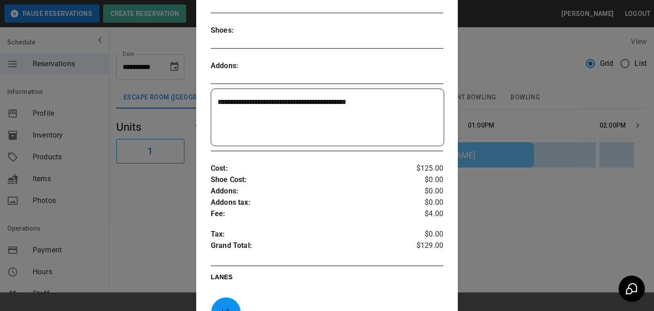
scroll to position [229, 0]
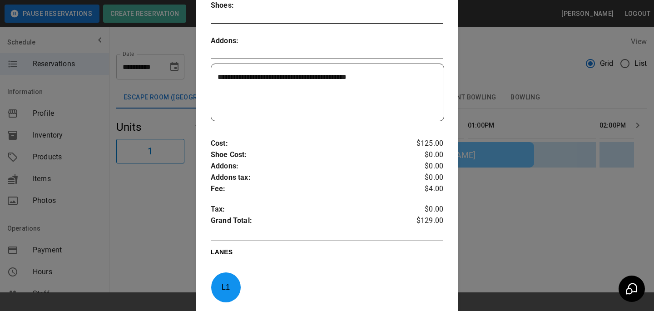
click at [496, 175] on div at bounding box center [327, 155] width 654 height 311
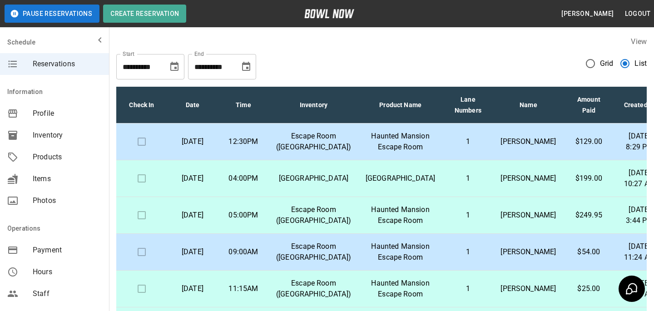
click at [85, 149] on div "Products" at bounding box center [54, 157] width 109 height 22
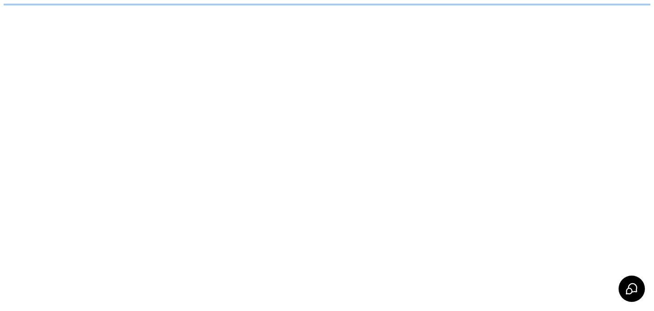
click at [85, 9] on html "/businesses/Q1LDpUCGp7HoWjO3XkCq/products" at bounding box center [327, 4] width 654 height 9
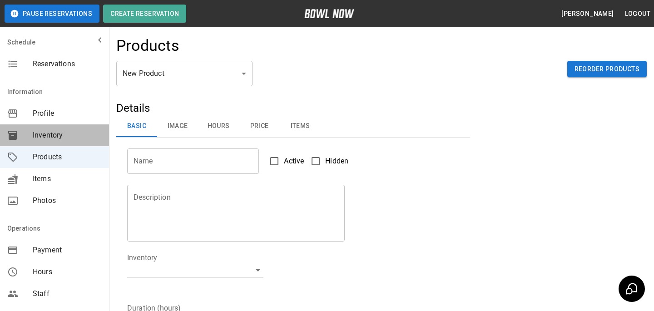
click at [82, 144] on div "Inventory" at bounding box center [54, 136] width 109 height 22
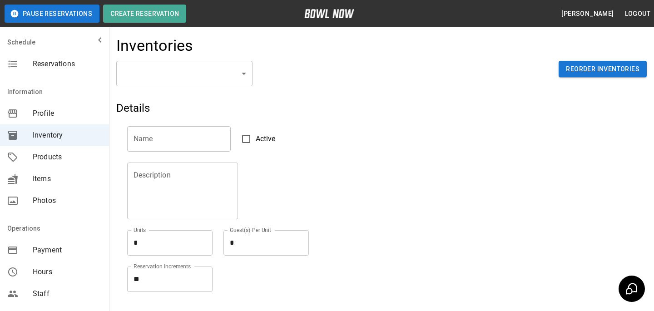
click at [206, 57] on div "Inventories" at bounding box center [381, 48] width 531 height 25
click at [197, 82] on body "Pause Reservations Create Reservation Bradey Powell Logout Schedule Reservation…" at bounding box center [327, 200] width 654 height 400
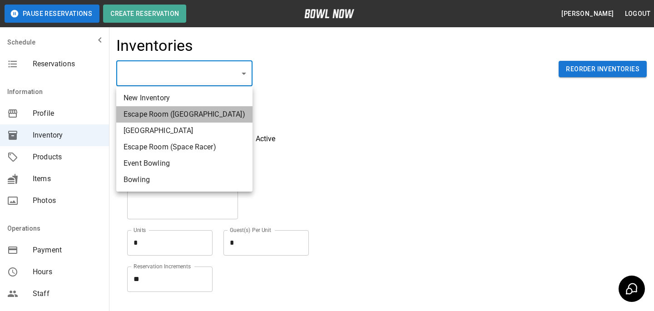
click at [223, 120] on li "Escape Room ([GEOGRAPHIC_DATA])" at bounding box center [184, 114] width 136 height 16
type input "**********"
type textarea "*"
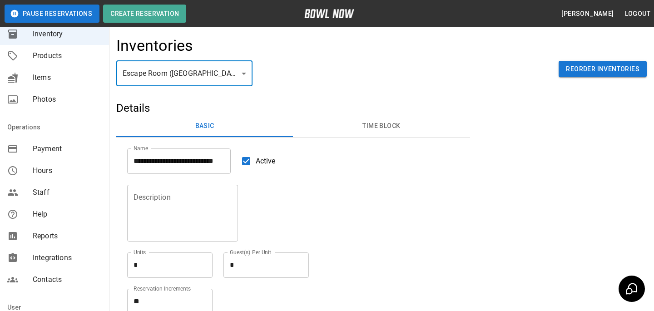
scroll to position [170, 0]
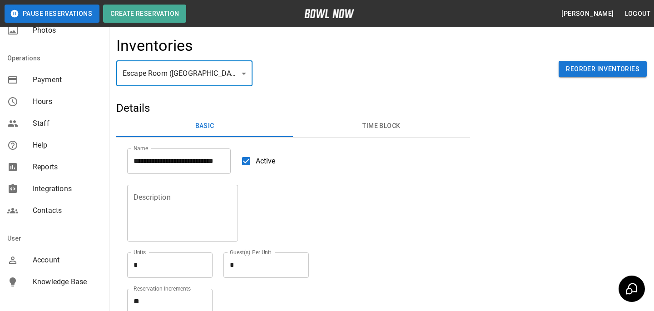
click at [58, 167] on span "Reports" at bounding box center [67, 167] width 69 height 11
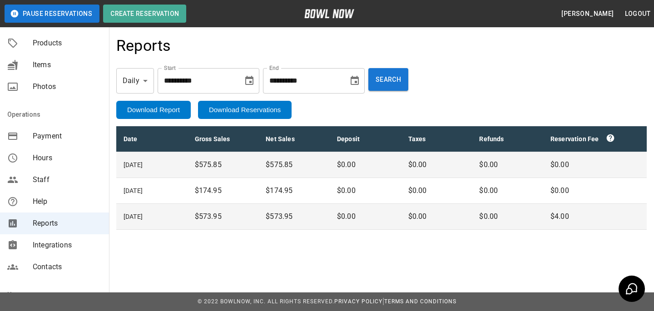
scroll to position [115, 0]
click at [144, 80] on body "**********" at bounding box center [327, 155] width 654 height 311
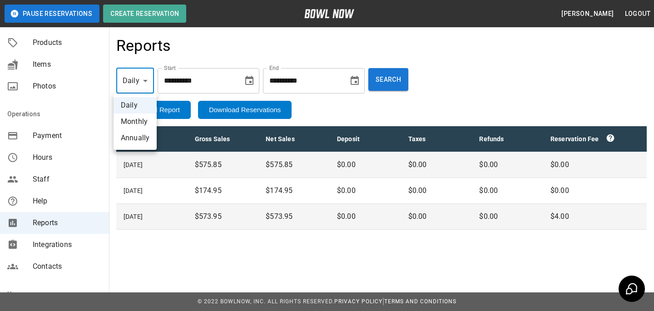
click at [140, 139] on li "Annually" at bounding box center [135, 138] width 43 height 16
type input "******"
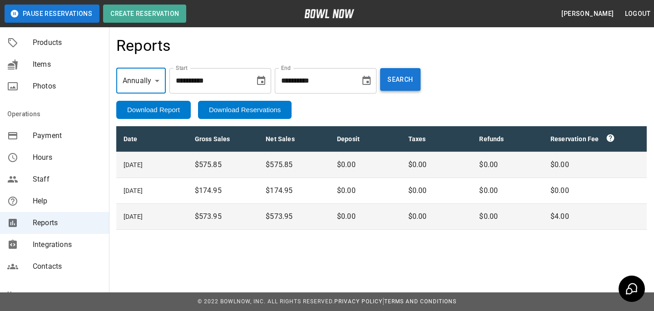
click at [405, 88] on button "Search" at bounding box center [400, 79] width 40 height 23
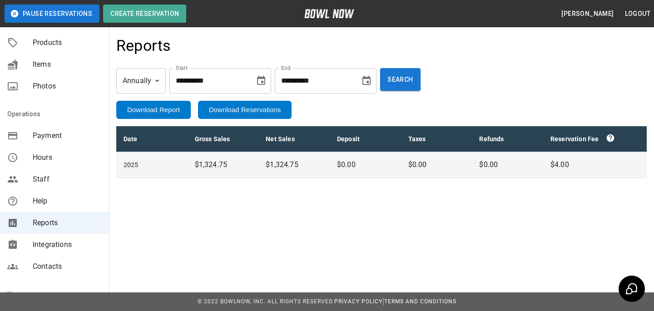
click at [249, 103] on button "Download Reservations" at bounding box center [245, 110] width 94 height 18
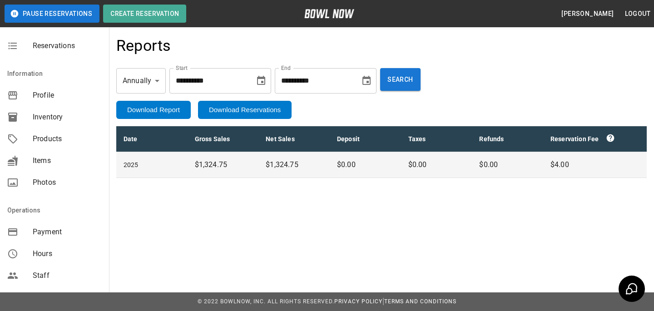
scroll to position [0, 0]
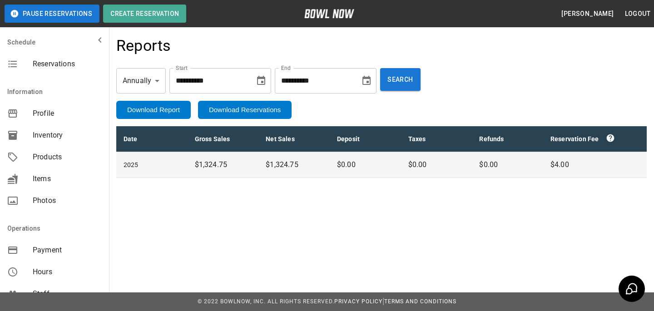
click at [79, 119] on span "Profile" at bounding box center [67, 113] width 69 height 11
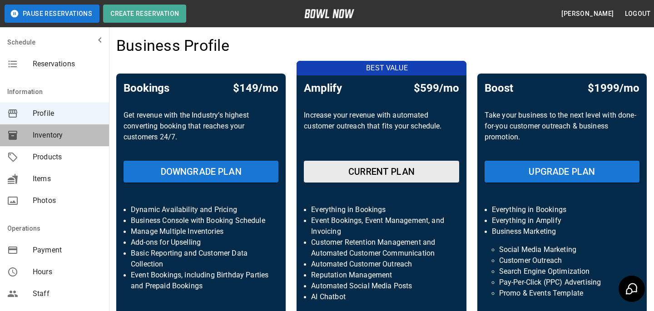
click at [73, 137] on span "Inventory" at bounding box center [67, 135] width 69 height 11
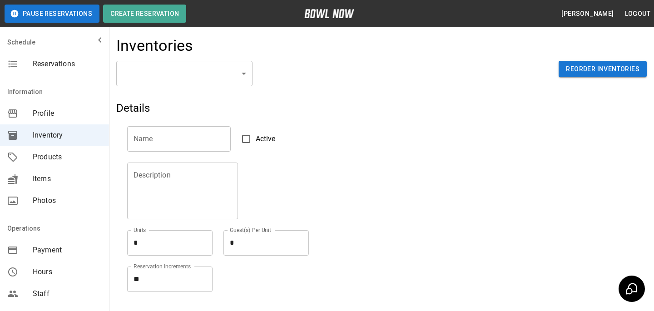
click at [161, 78] on body "Pause Reservations Create Reservation Bradey Powell Logout Schedule Reservation…" at bounding box center [327, 200] width 654 height 400
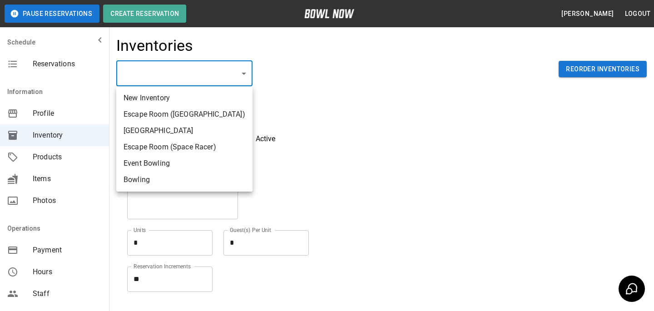
click at [165, 114] on li "Escape Room ([GEOGRAPHIC_DATA])" at bounding box center [184, 114] width 136 height 16
type input "**********"
type textarea "*"
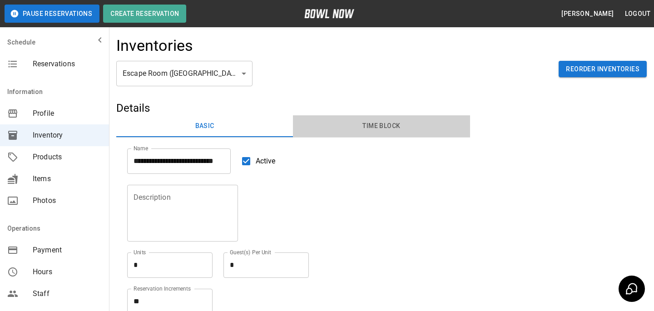
click at [405, 126] on button "Time Block" at bounding box center [381, 126] width 177 height 22
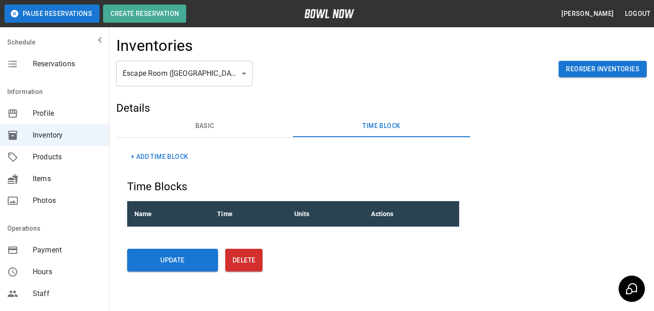
scroll to position [24, 0]
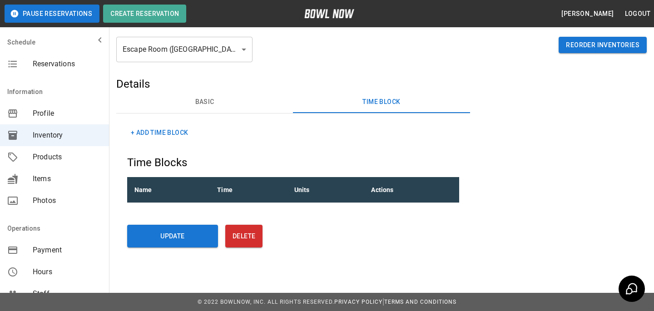
click at [79, 61] on span "Reservations" at bounding box center [67, 64] width 69 height 11
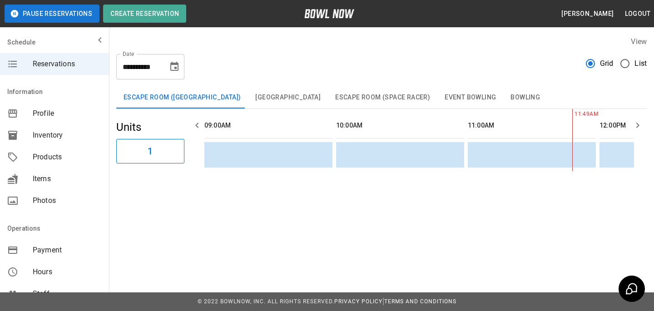
scroll to position [0, 264]
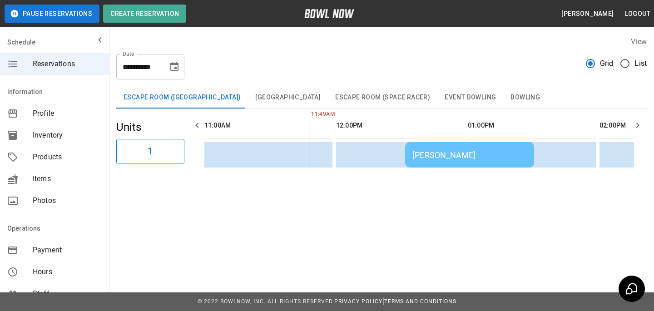
click at [66, 158] on span "Products" at bounding box center [67, 157] width 69 height 11
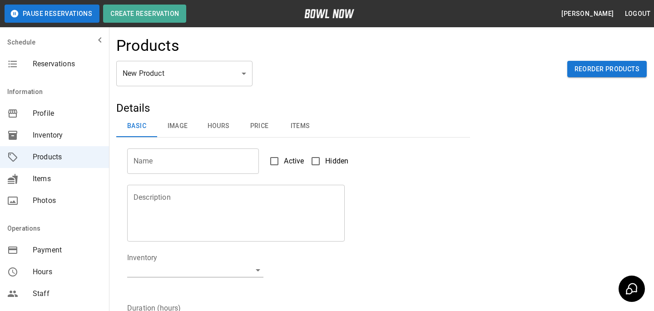
click at [184, 96] on div "New Product ** ​ Reorder Products" at bounding box center [381, 81] width 531 height 40
click at [183, 72] on body "Pause Reservations Create Reservation Bradey Powell Logout Schedule Reservation…" at bounding box center [327, 293] width 654 height 586
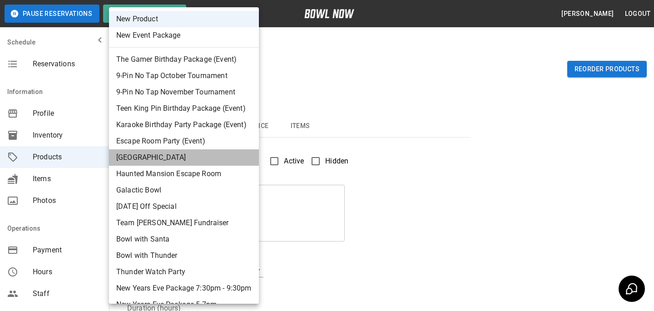
click at [183, 152] on li "[GEOGRAPHIC_DATA]" at bounding box center [184, 157] width 150 height 16
type input "*"
type input "**********"
type textarea "**********"
type input "**********"
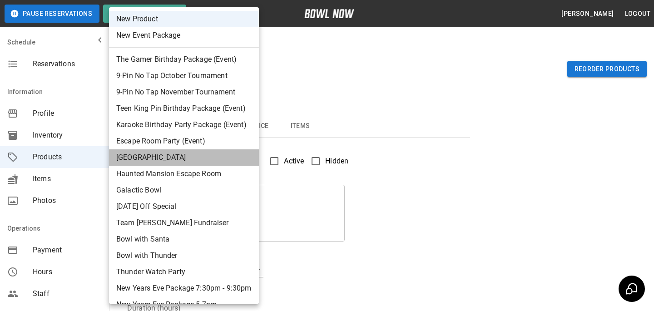
type input "*"
type input "**"
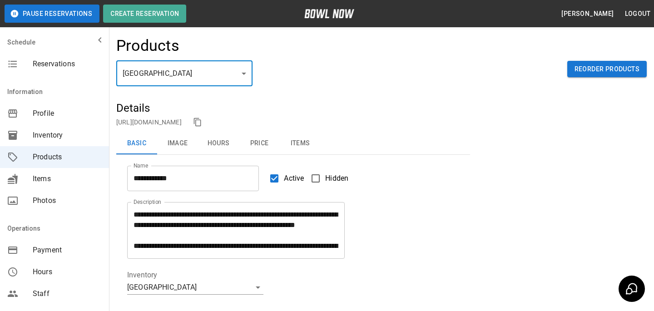
click at [202, 68] on body "**********" at bounding box center [327, 301] width 654 height 603
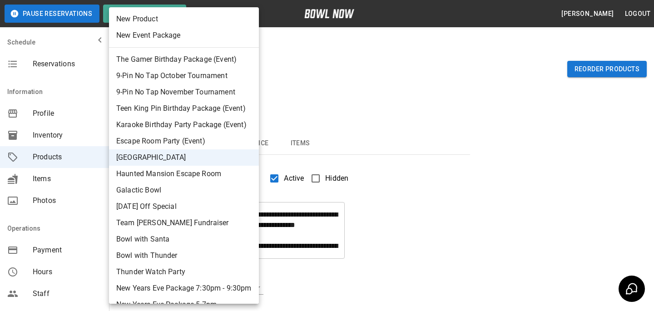
click at [208, 145] on li "Escape Room Party (Event)" at bounding box center [184, 141] width 150 height 16
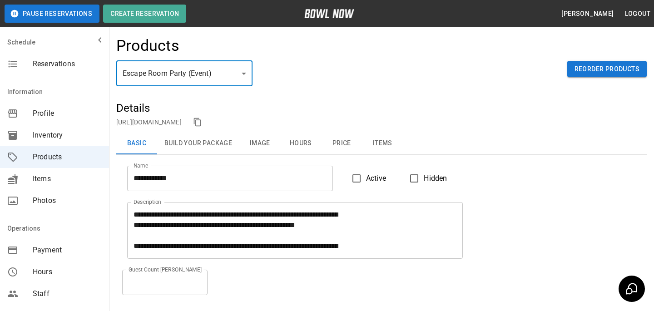
type input "*"
type input "**********"
type textarea "**********"
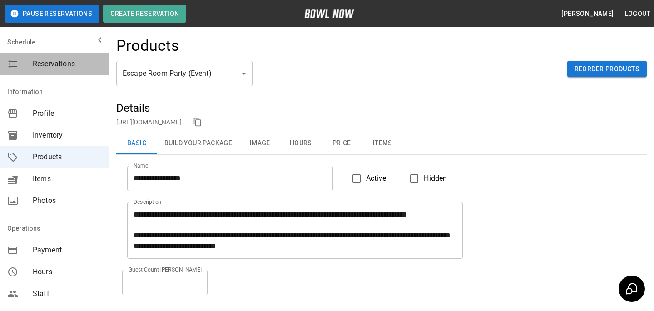
click at [73, 67] on span "Reservations" at bounding box center [67, 64] width 69 height 11
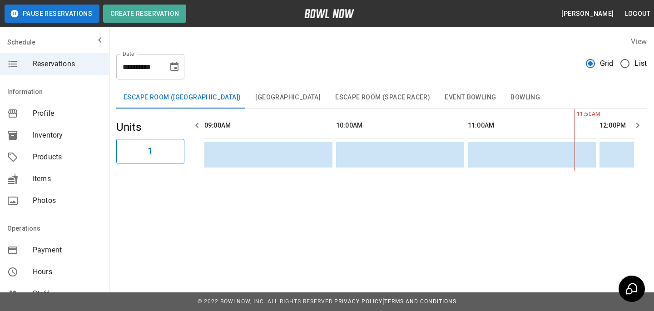
scroll to position [0, 264]
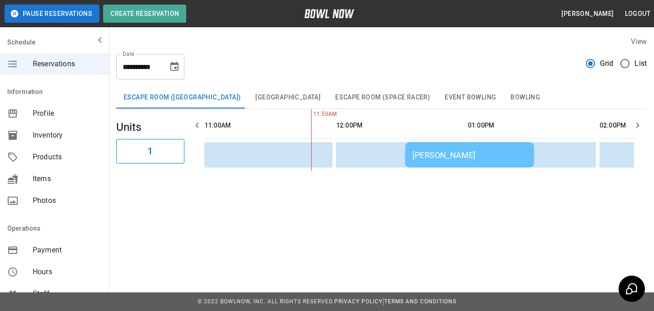
click at [637, 64] on span "List" at bounding box center [641, 63] width 12 height 11
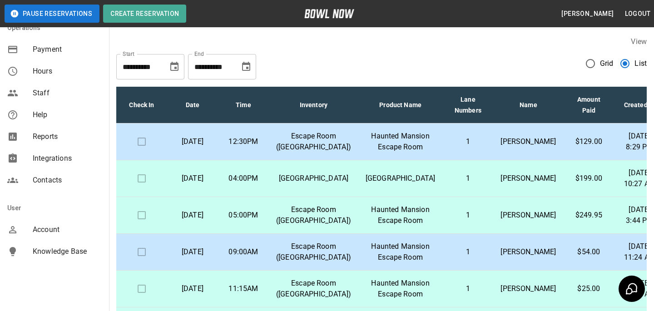
scroll to position [201, 0]
click at [81, 143] on div "Reports" at bounding box center [54, 136] width 109 height 22
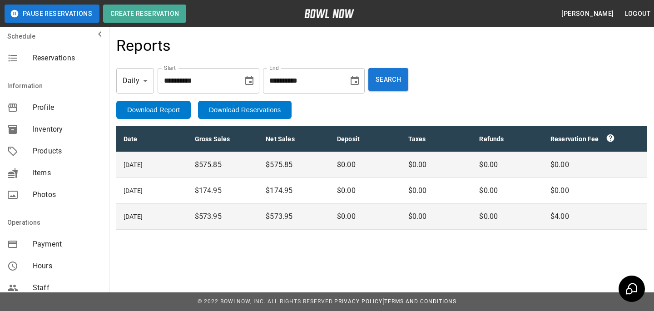
scroll to position [10, 0]
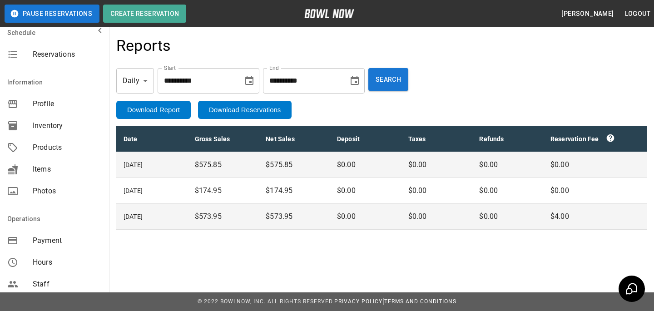
click at [64, 141] on div "Products" at bounding box center [54, 148] width 109 height 22
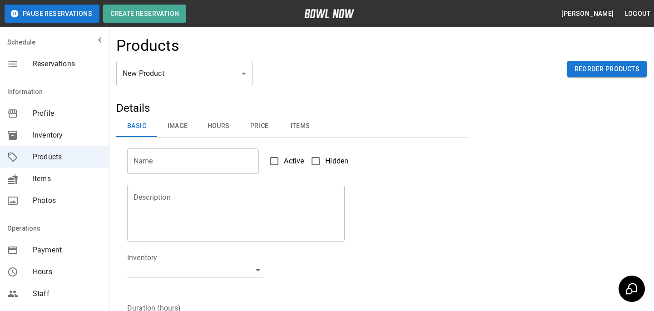
click at [88, 50] on div "Schedule" at bounding box center [54, 42] width 109 height 22
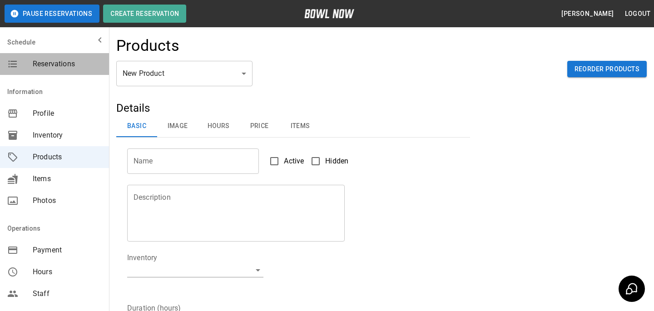
click at [87, 72] on div "Reservations" at bounding box center [54, 64] width 109 height 22
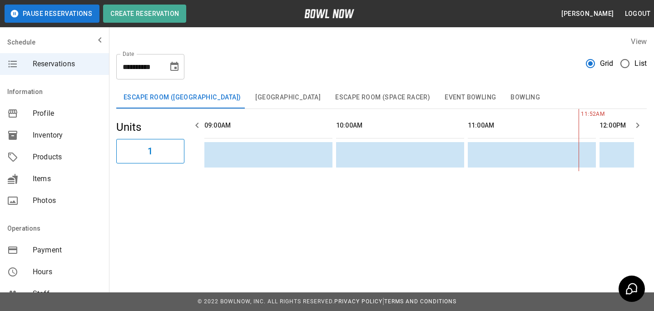
click at [647, 69] on label "List" at bounding box center [631, 63] width 31 height 19
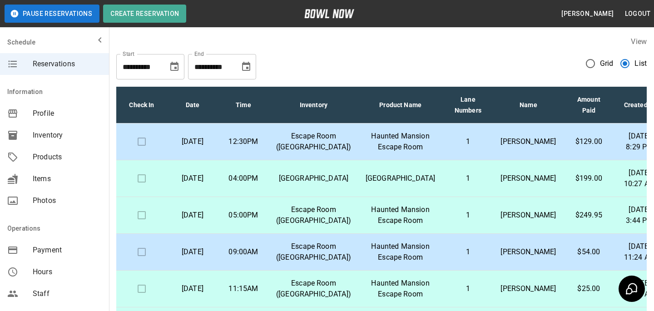
scroll to position [28, 0]
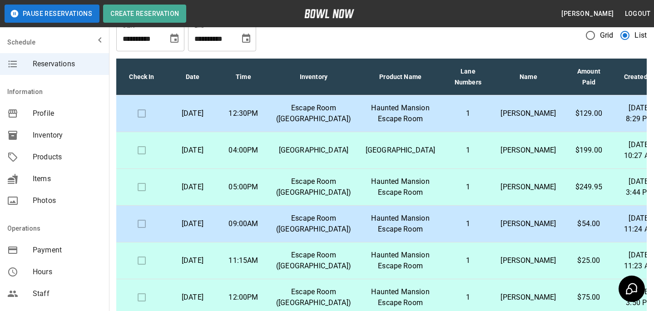
click at [62, 151] on div "Products" at bounding box center [54, 157] width 109 height 22
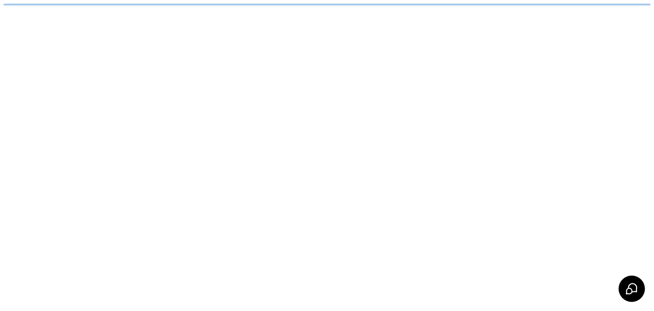
click at [211, 9] on html "/businesses/Q1LDpUCGp7HoWjO3XkCq/products" at bounding box center [327, 4] width 654 height 9
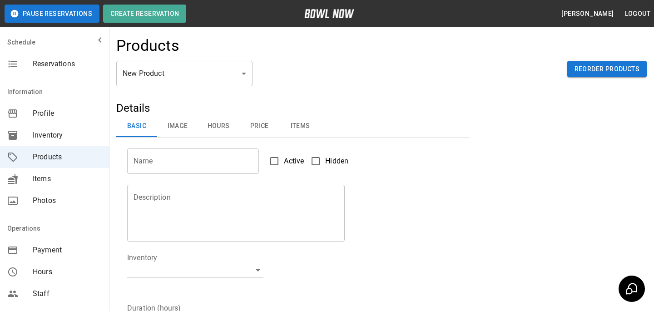
click at [211, 63] on body "Pause Reservations Create Reservation Bradey Powell Logout Schedule Reservation…" at bounding box center [327, 293] width 654 height 586
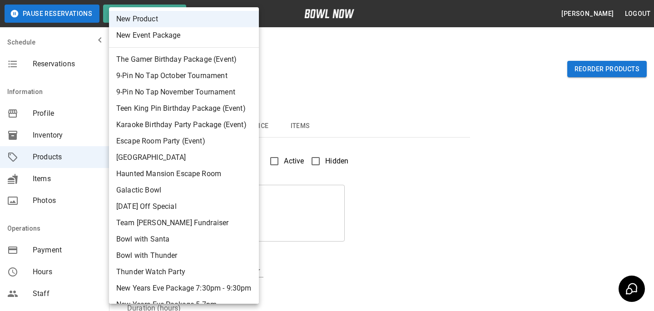
click at [310, 59] on div at bounding box center [327, 155] width 654 height 311
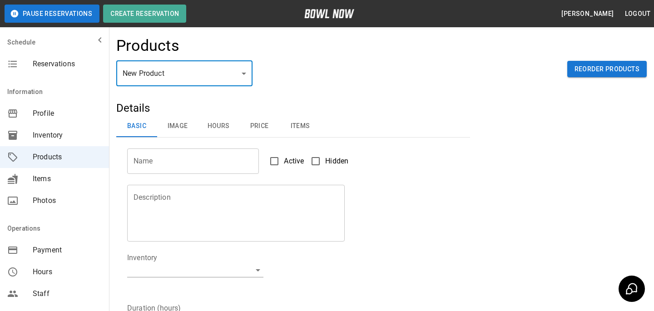
click at [20, 70] on div "Reservations" at bounding box center [54, 64] width 109 height 22
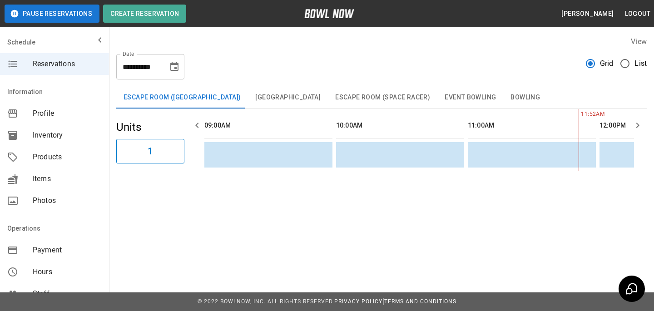
scroll to position [0, 264]
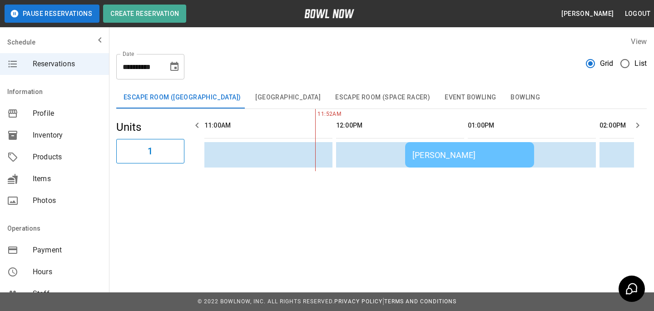
click at [508, 146] on td "[PERSON_NAME]" at bounding box center [469, 154] width 129 height 25
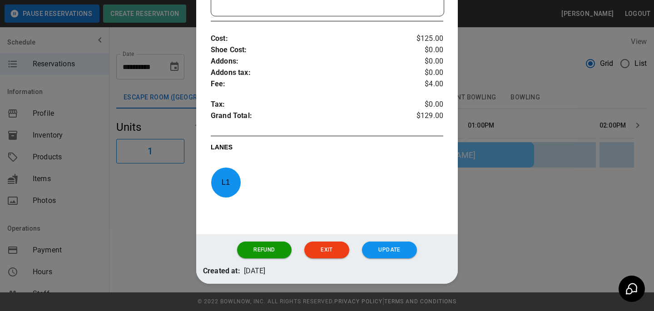
scroll to position [335, 0]
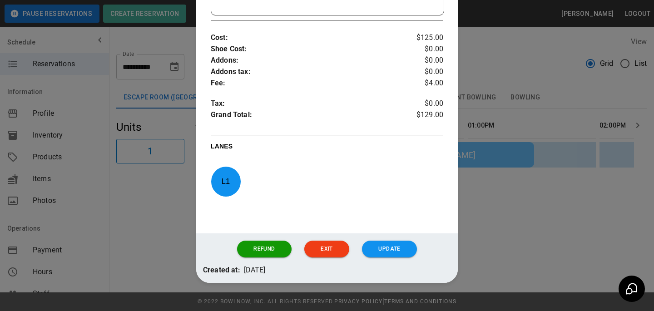
click at [514, 158] on div at bounding box center [327, 155] width 654 height 311
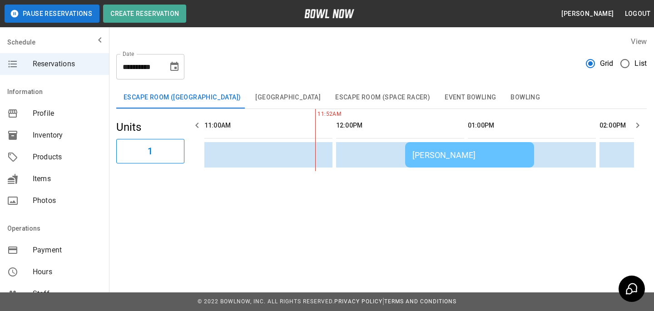
click at [415, 145] on td "[PERSON_NAME]" at bounding box center [469, 154] width 129 height 25
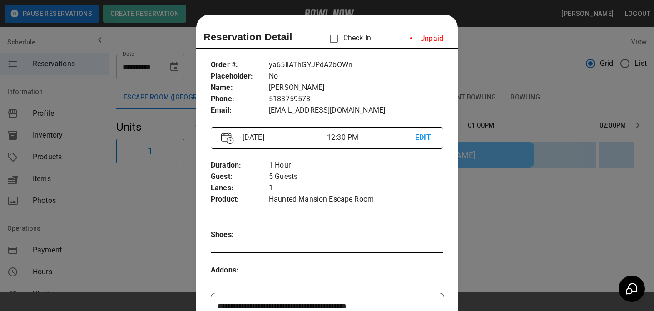
scroll to position [15, 0]
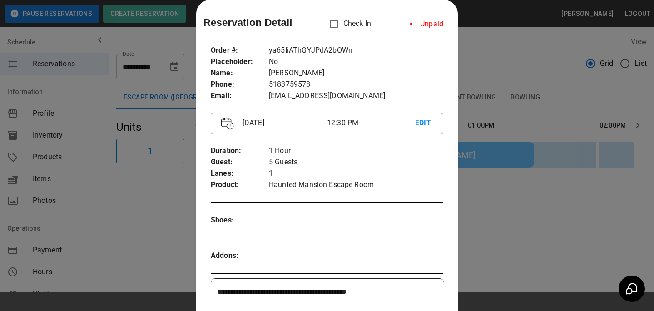
click at [508, 144] on div at bounding box center [327, 155] width 654 height 311
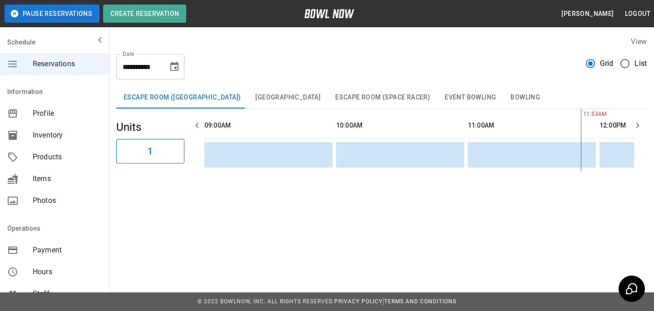
scroll to position [0, 264]
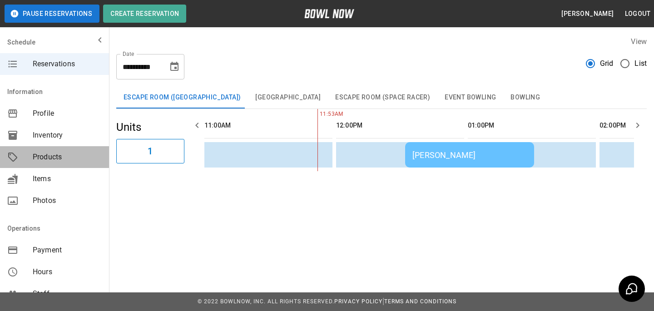
click at [43, 150] on div "Products" at bounding box center [54, 157] width 109 height 22
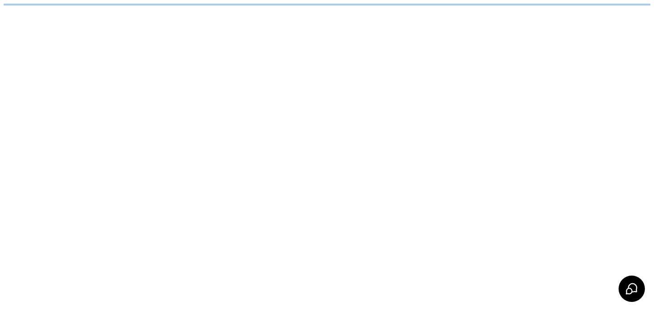
click at [206, 5] on body "/businesses/Q1LDpUCGp7HoWjO3XkCq/products" at bounding box center [327, 5] width 647 height 2
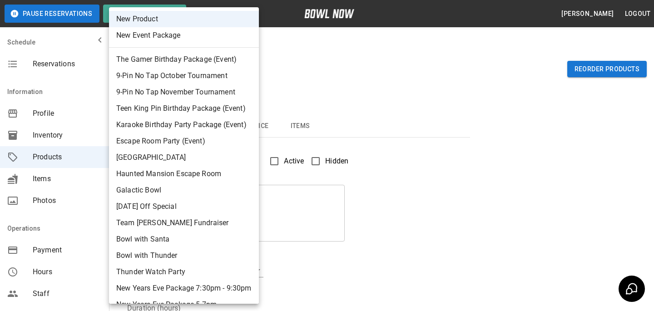
click at [304, 66] on div at bounding box center [327, 155] width 654 height 311
click at [225, 75] on body "Pause Reservations Create Reservation Bradey Powell Logout Schedule Reservation…" at bounding box center [327, 293] width 654 height 586
click at [201, 174] on li "Haunted Mansion Escape Room" at bounding box center [184, 174] width 150 height 16
type input "*"
type input "**********"
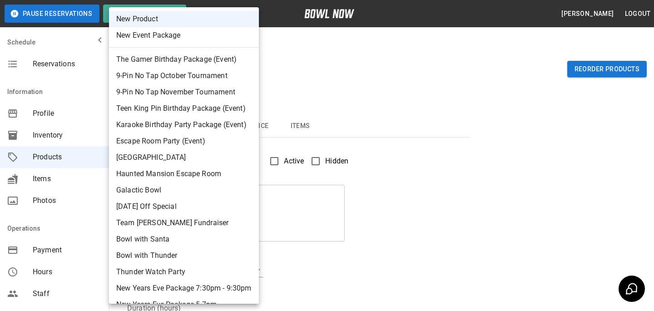
type textarea "**********"
type input "**********"
type input "*"
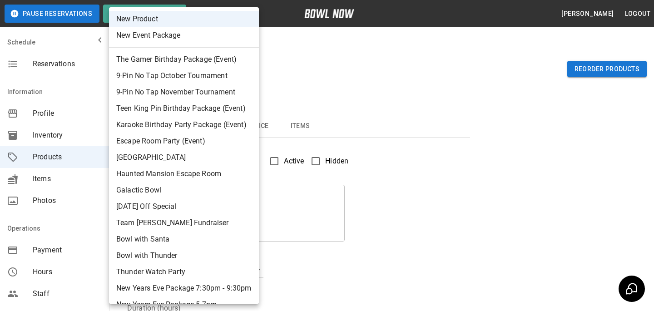
type input "*"
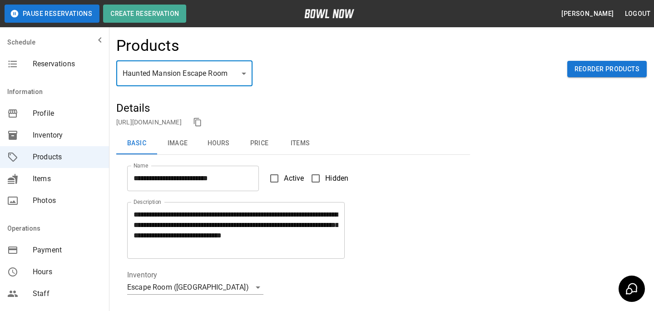
click at [182, 121] on link "https://bowlnow.com/places/Q1LDpUCGp7HoWjO3XkCq?pid=xGCu1jxkeI5Q5oZfUuUY" at bounding box center [148, 122] width 65 height 7
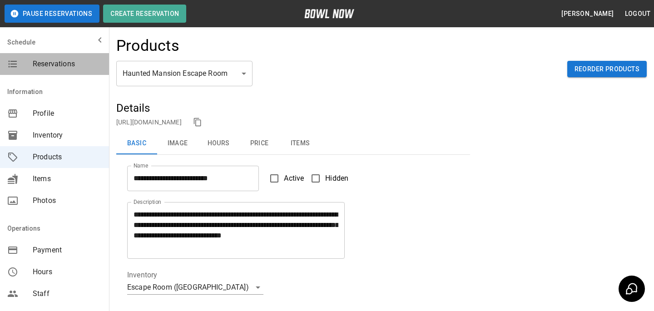
click at [95, 68] on span "Reservations" at bounding box center [67, 64] width 69 height 11
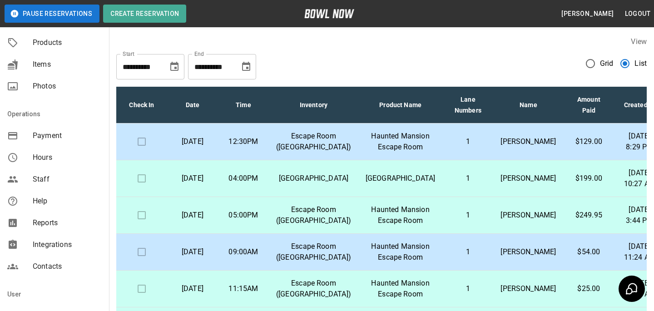
scroll to position [117, 0]
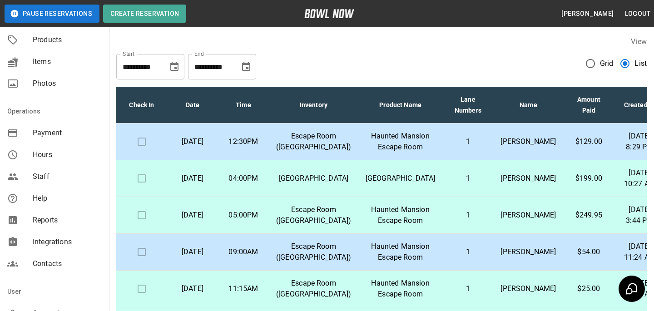
click at [462, 154] on td "1" at bounding box center [468, 142] width 51 height 37
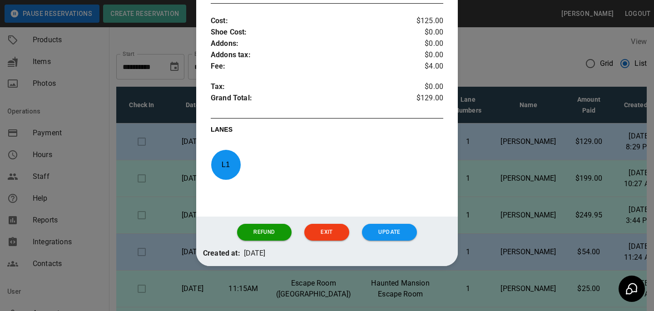
scroll to position [307, 0]
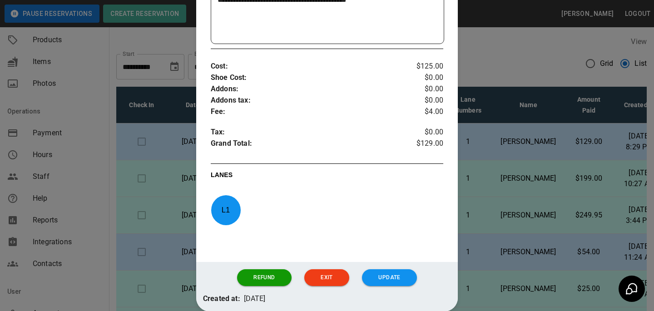
click at [524, 122] on div at bounding box center [327, 155] width 654 height 311
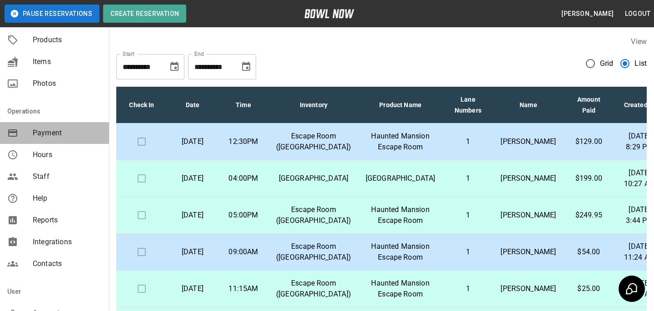
click at [41, 133] on span "Payment" at bounding box center [67, 133] width 69 height 11
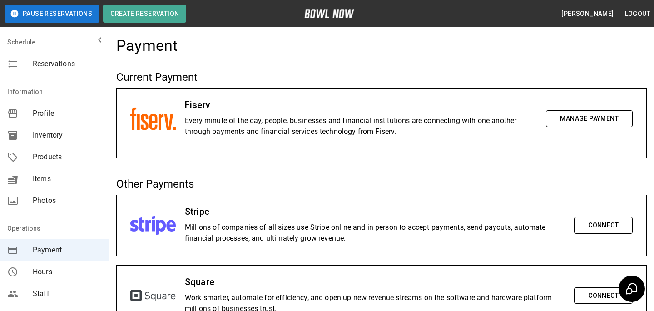
click at [552, 117] on button "Manage Payment" at bounding box center [589, 118] width 87 height 17
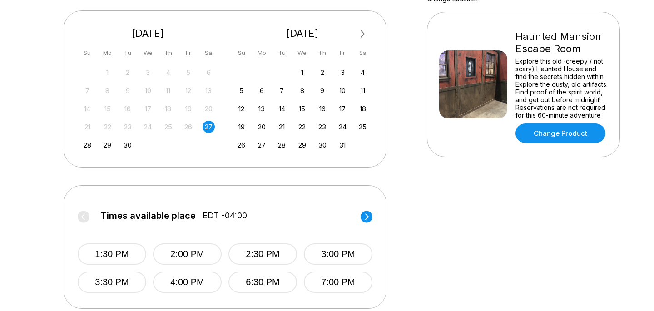
scroll to position [217, 0]
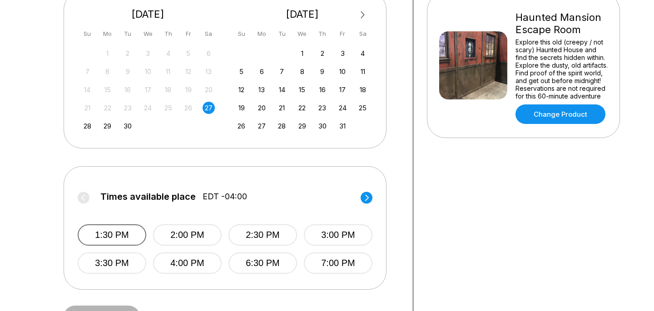
click at [113, 235] on button "1:30 PM" at bounding box center [112, 234] width 69 height 21
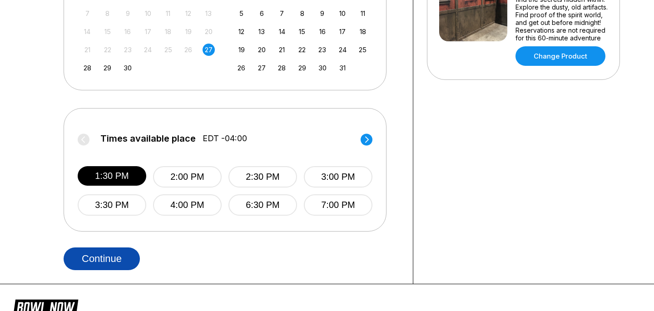
scroll to position [280, 0]
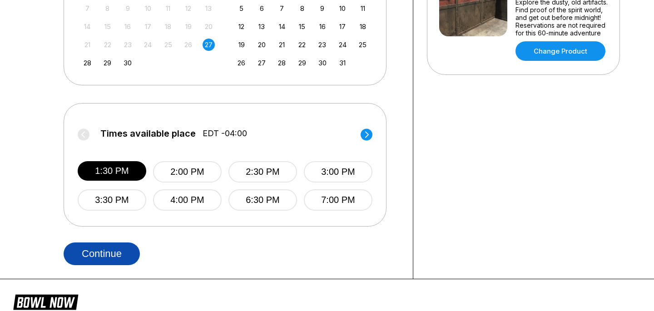
click at [110, 250] on button "Continue" at bounding box center [102, 254] width 76 height 23
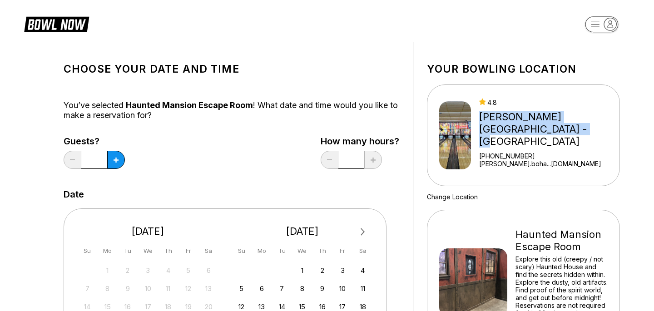
drag, startPoint x: 551, startPoint y: 133, endPoint x: 496, endPoint y: 121, distance: 56.6
click at [496, 121] on div "[PERSON_NAME][GEOGRAPHIC_DATA] - [GEOGRAPHIC_DATA]" at bounding box center [547, 129] width 137 height 37
copy div "[PERSON_NAME][GEOGRAPHIC_DATA] - [GEOGRAPHIC_DATA]"
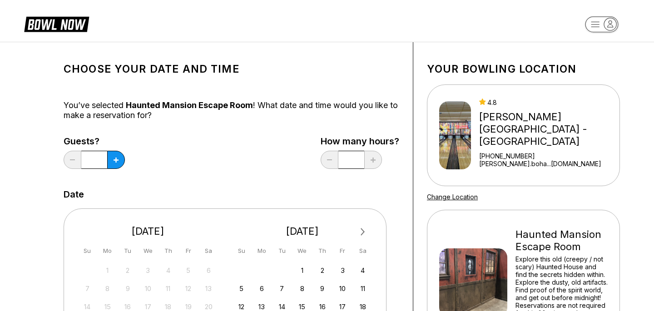
click at [307, 145] on div "Guests? * How many hours? *" at bounding box center [232, 154] width 336 height 37
drag, startPoint x: 560, startPoint y: 125, endPoint x: 494, endPoint y: 122, distance: 65.9
click at [494, 122] on div "4.8 Kingpin's Alley - South Glens Falls +15187939606 alison.boha...nsalley.com" at bounding box center [527, 136] width 177 height 74
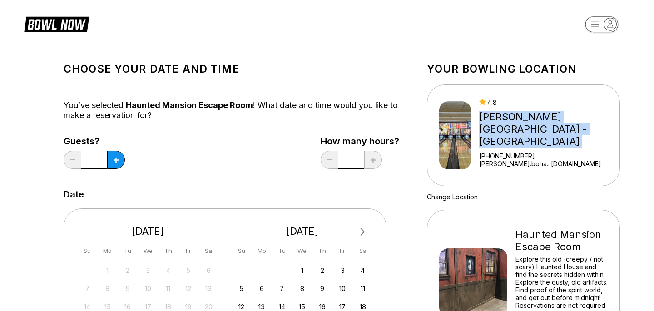
drag, startPoint x: 552, startPoint y: 139, endPoint x: 493, endPoint y: 123, distance: 60.7
click at [493, 123] on div "4.8 Kingpin's Alley - South Glens Falls +15187939606 alison.boha...nsalley.com" at bounding box center [527, 136] width 177 height 74
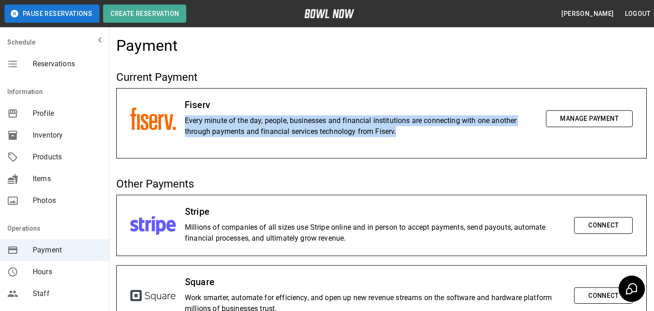
drag, startPoint x: 403, startPoint y: 136, endPoint x: 186, endPoint y: 123, distance: 217.1
click at [186, 123] on p "Every minute of the day, people, businesses and financial institutions are conn…" at bounding box center [361, 126] width 352 height 22
drag, startPoint x: 403, startPoint y: 129, endPoint x: 182, endPoint y: 117, distance: 221.2
click at [182, 117] on div "Fiserv Every minute of the day, people, businesses and financial institutions a…" at bounding box center [382, 119] width 530 height 60
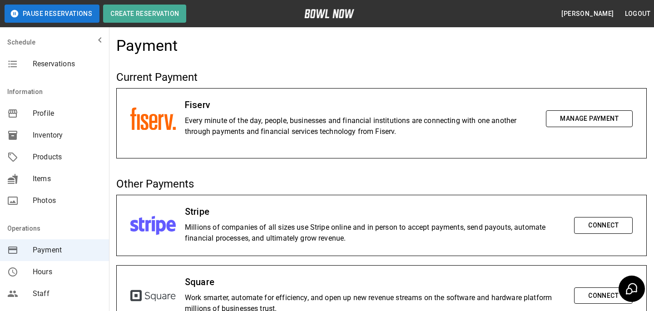
click at [305, 60] on div "Payment Current Payment Fiserv Every minute of the day, people, businesses and …" at bounding box center [381, 186] width 545 height 314
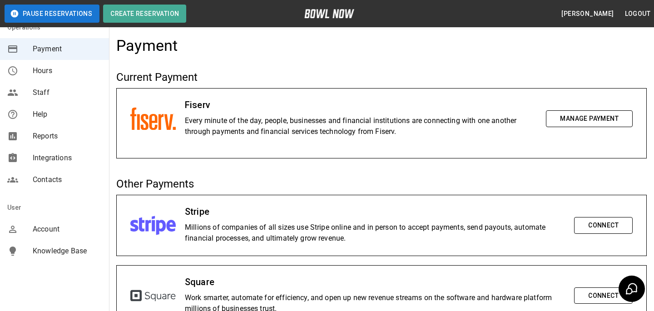
click at [56, 229] on span "Account" at bounding box center [67, 229] width 69 height 11
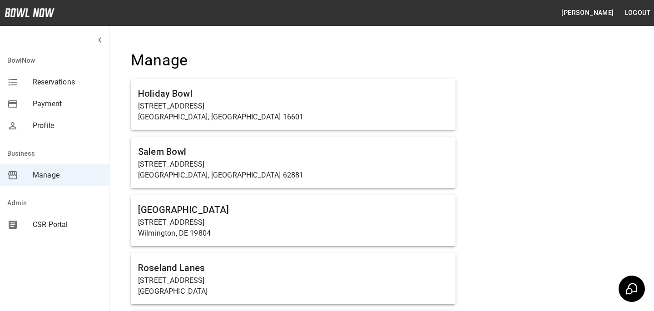
scroll to position [6161, 0]
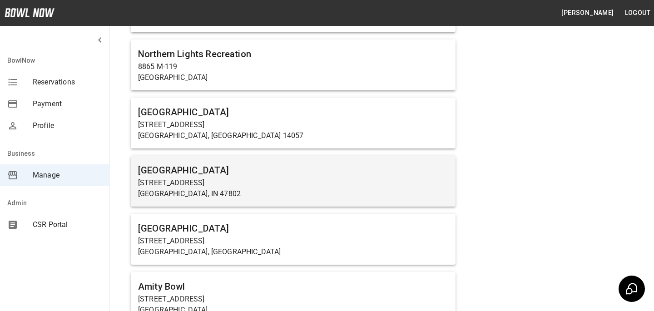
click at [257, 189] on p "[GEOGRAPHIC_DATA], IN 47802" at bounding box center [293, 194] width 310 height 11
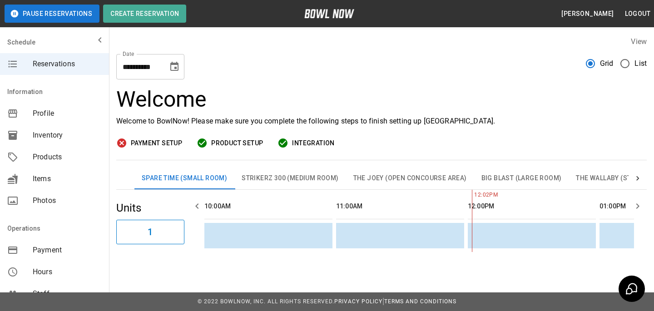
scroll to position [0, 264]
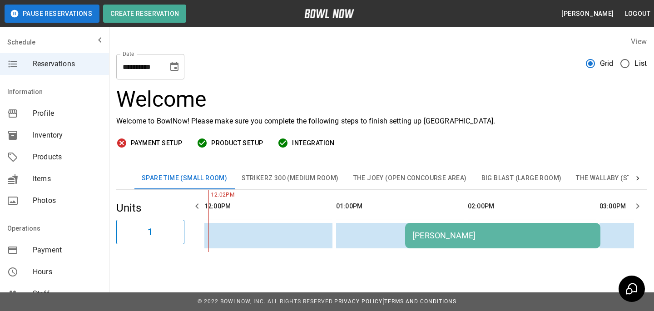
click at [636, 65] on span "List" at bounding box center [641, 63] width 12 height 11
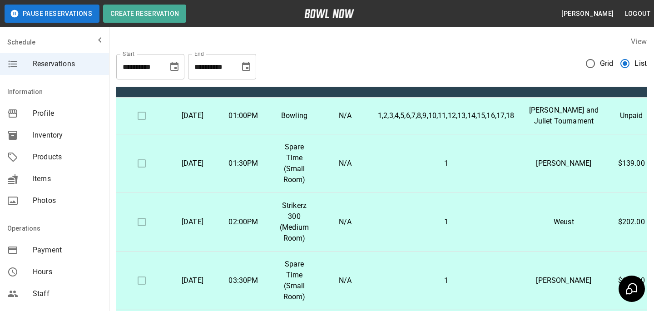
scroll to position [0, 0]
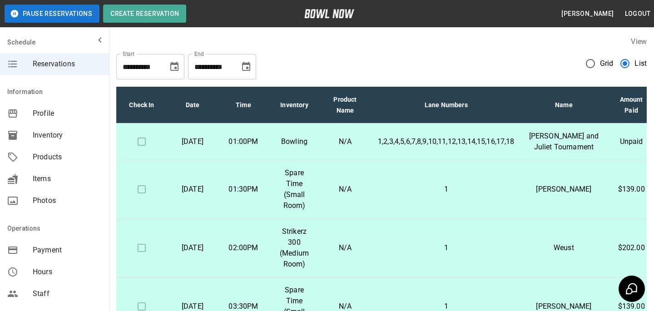
click at [339, 47] on div "**********" at bounding box center [381, 63] width 531 height 33
click at [423, 40] on div "View" at bounding box center [381, 41] width 531 height 10
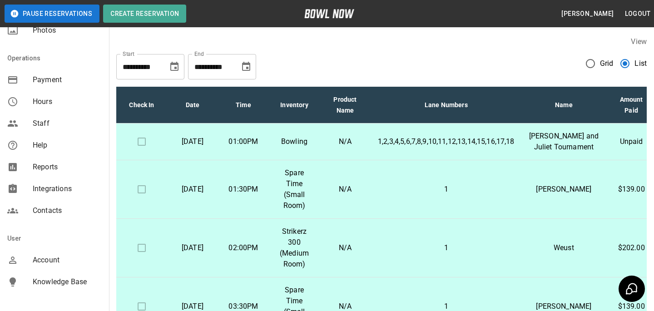
scroll to position [201, 0]
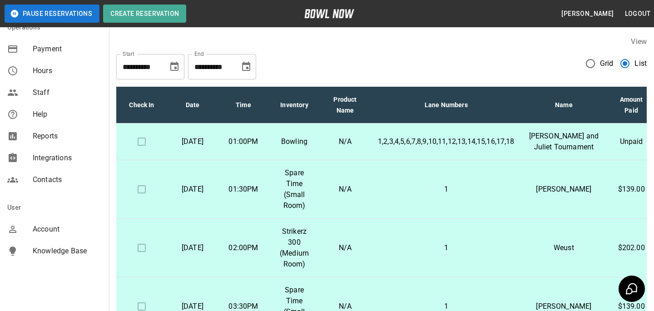
click at [61, 227] on span "Account" at bounding box center [67, 229] width 69 height 11
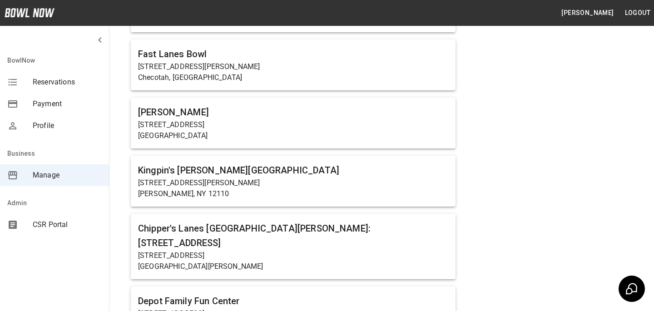
scroll to position [2671, 0]
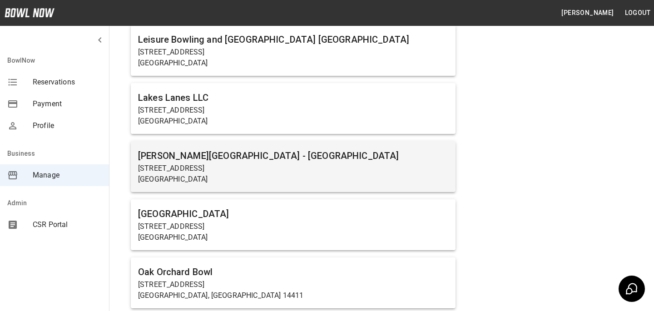
click at [227, 174] on p "[GEOGRAPHIC_DATA]" at bounding box center [293, 179] width 310 height 11
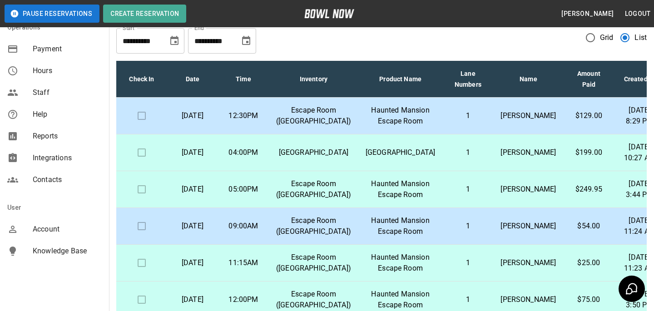
scroll to position [28, 0]
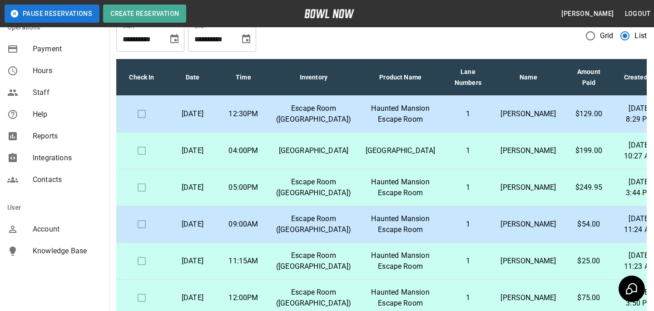
click at [50, 225] on span "Account" at bounding box center [67, 229] width 69 height 11
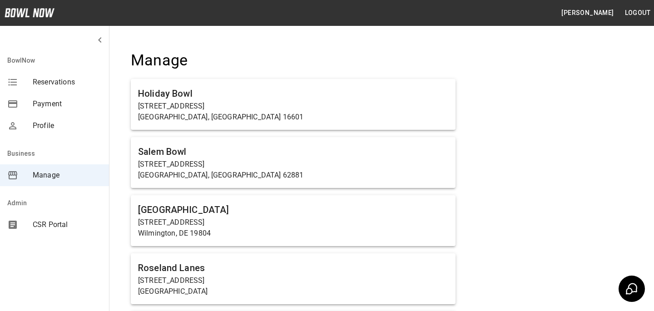
scroll to position [6161, 0]
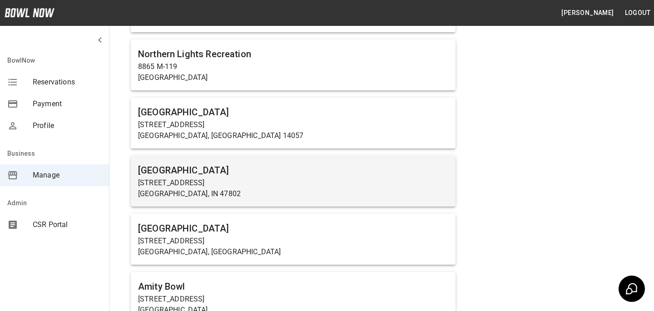
click at [247, 156] on div "[GEOGRAPHIC_DATA] [STREET_ADDRESS]" at bounding box center [293, 181] width 325 height 51
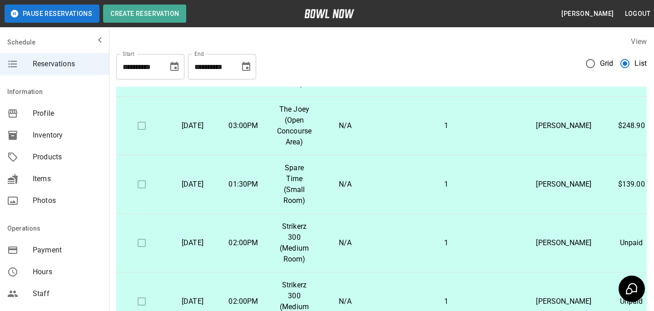
scroll to position [787, 0]
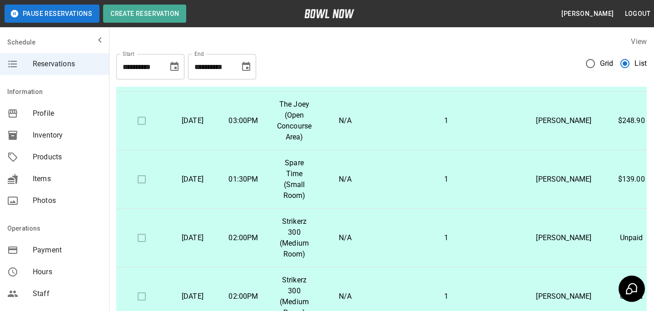
click at [264, 28] on div at bounding box center [381, 14] width 545 height 29
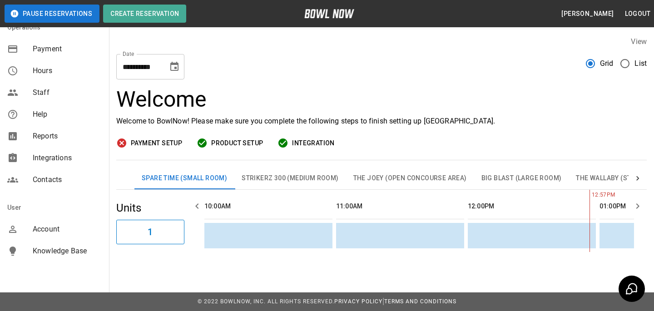
scroll to position [0, 264]
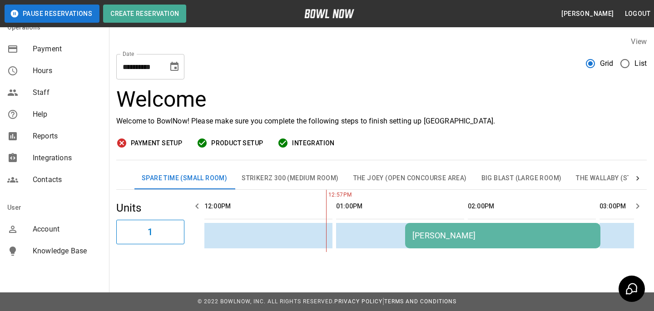
click at [640, 57] on label "List" at bounding box center [631, 63] width 31 height 19
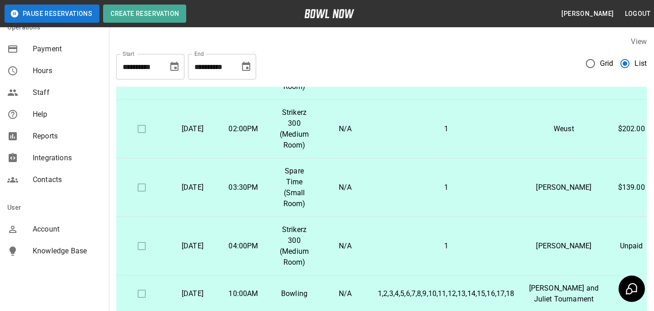
scroll to position [0, 0]
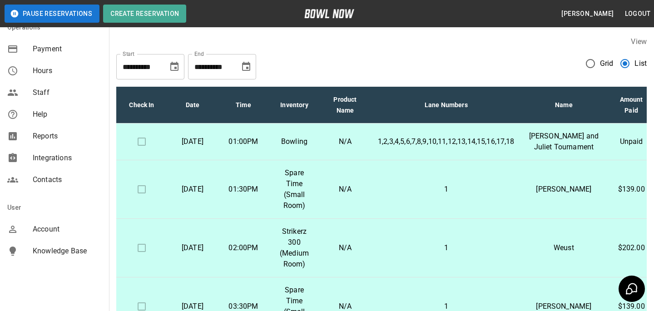
click at [73, 208] on div "User" at bounding box center [54, 208] width 109 height 22
click at [73, 220] on div "Account" at bounding box center [54, 230] width 109 height 22
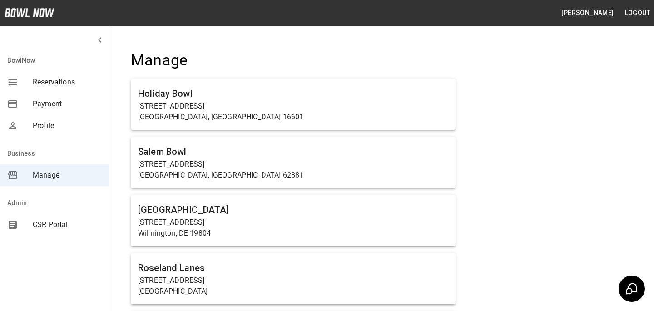
scroll to position [2671, 0]
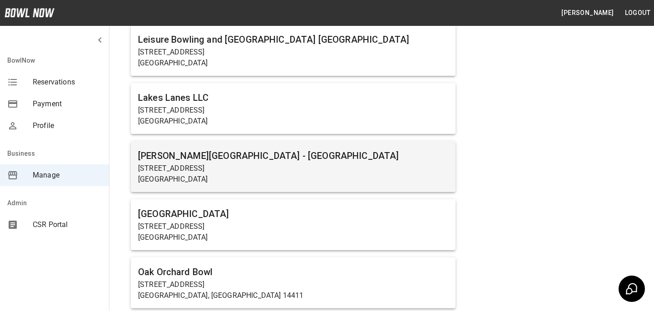
click at [284, 152] on h6 "[PERSON_NAME][GEOGRAPHIC_DATA] - [GEOGRAPHIC_DATA]" at bounding box center [293, 156] width 310 height 15
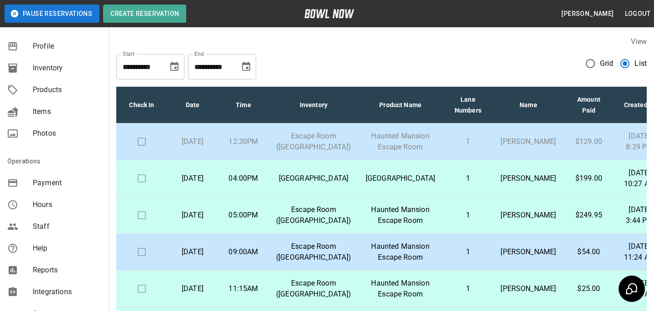
scroll to position [78, 0]
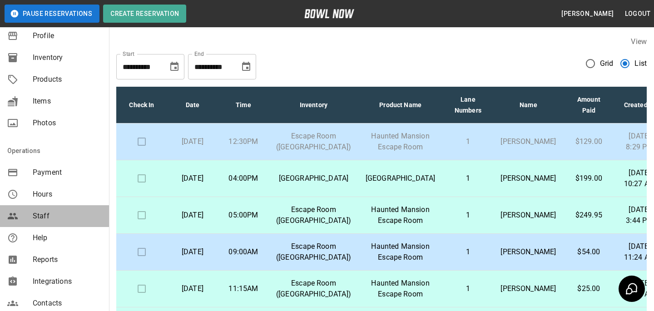
click at [75, 209] on div "Staff" at bounding box center [54, 216] width 109 height 22
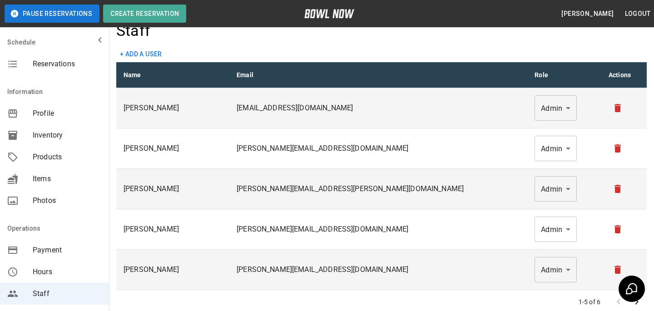
scroll to position [37, 0]
